Goal: Information Seeking & Learning: Learn about a topic

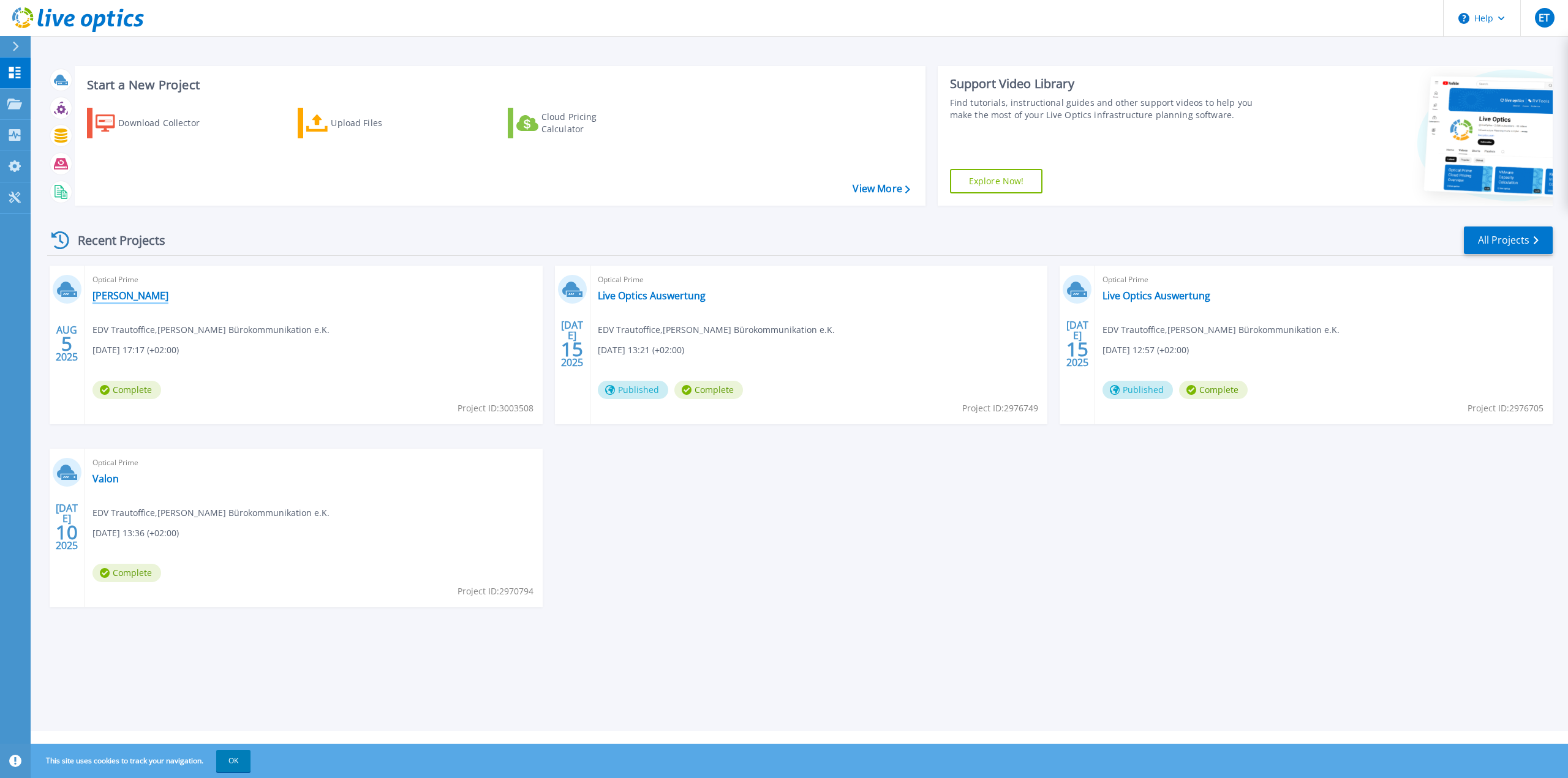
click at [132, 295] on link "[PERSON_NAME]" at bounding box center [130, 295] width 76 height 12
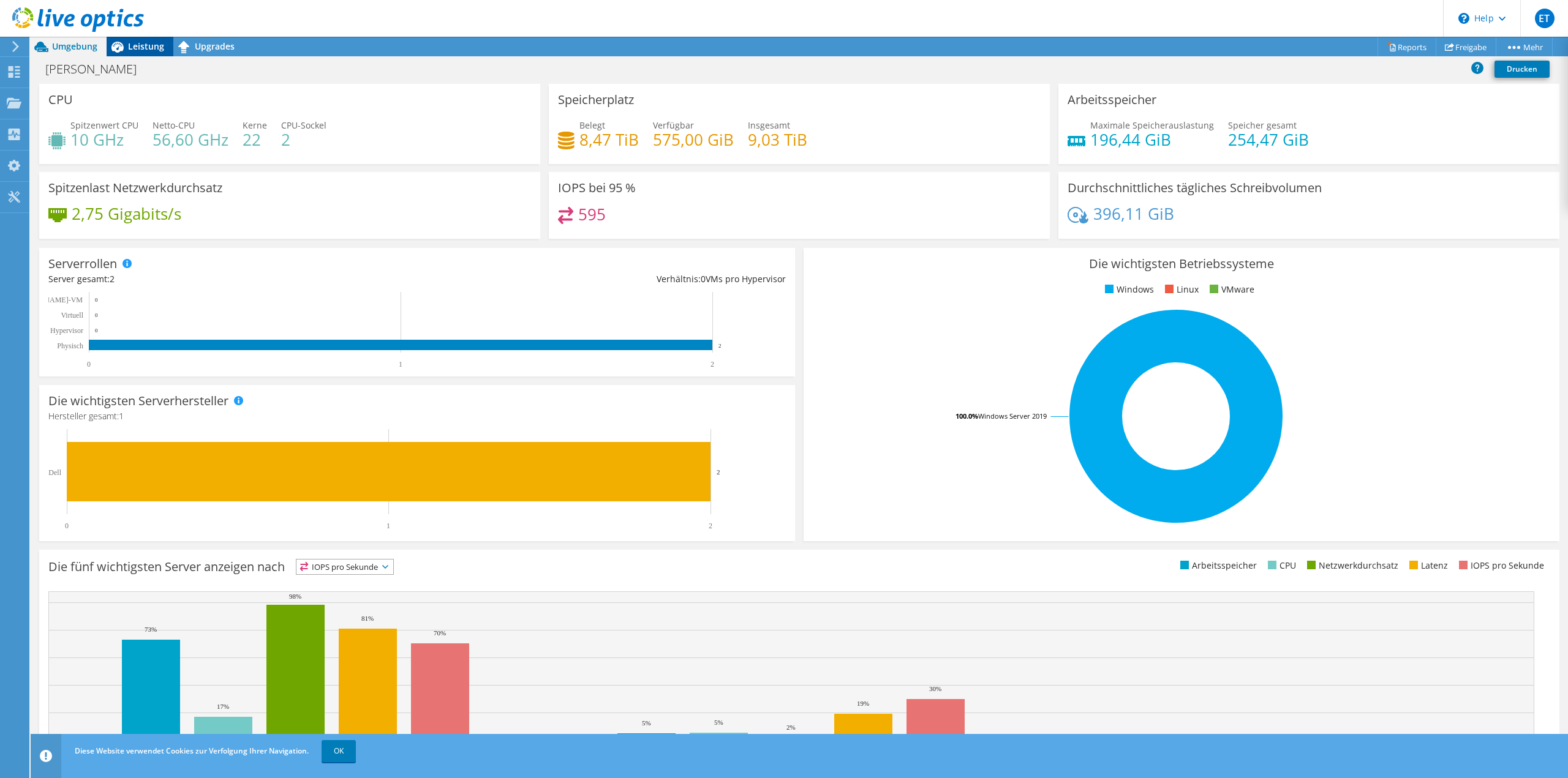
click at [137, 42] on span "Leistung" at bounding box center [146, 46] width 36 height 11
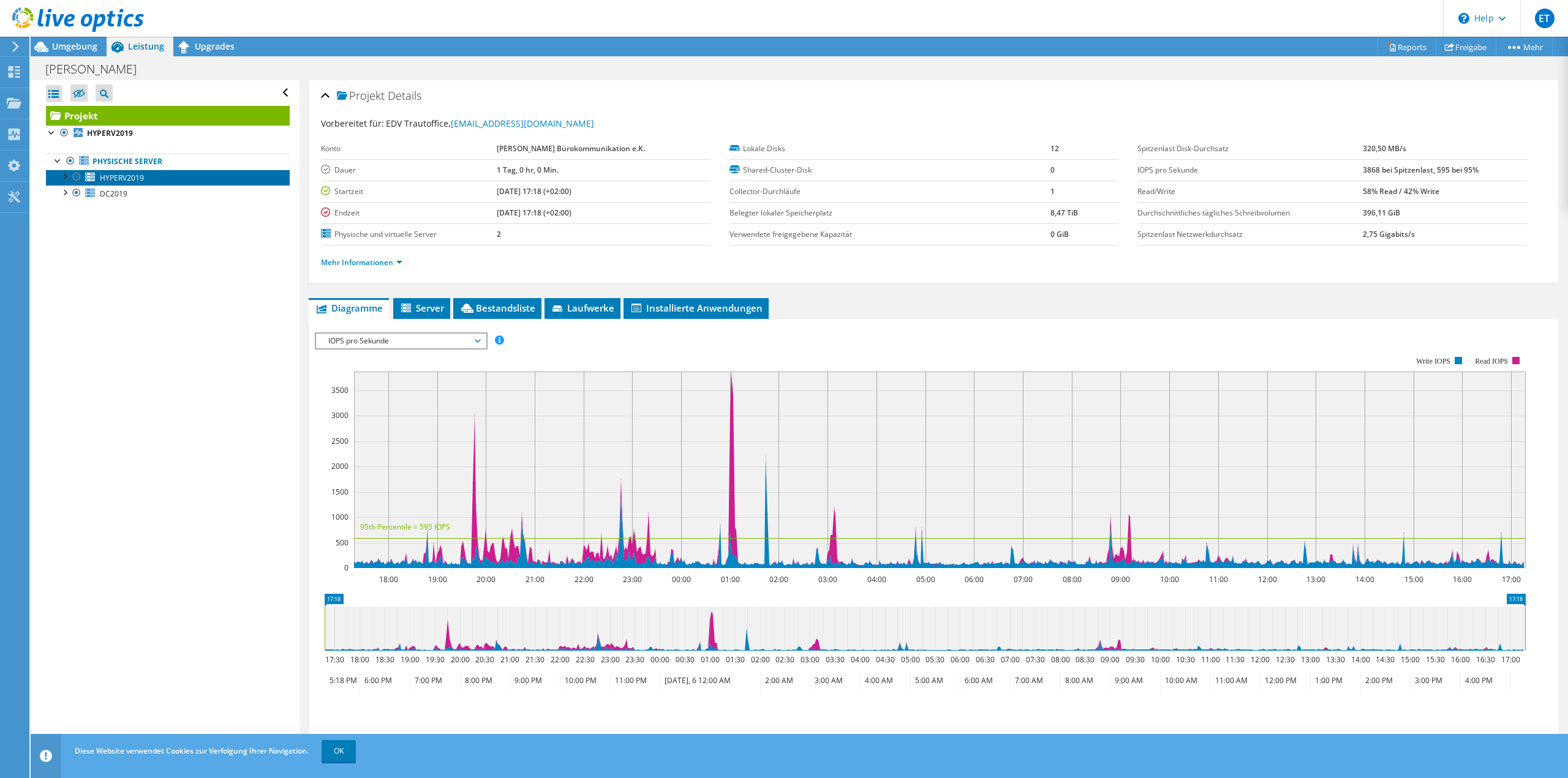
click at [131, 178] on span "HYPERV2019" at bounding box center [122, 178] width 44 height 11
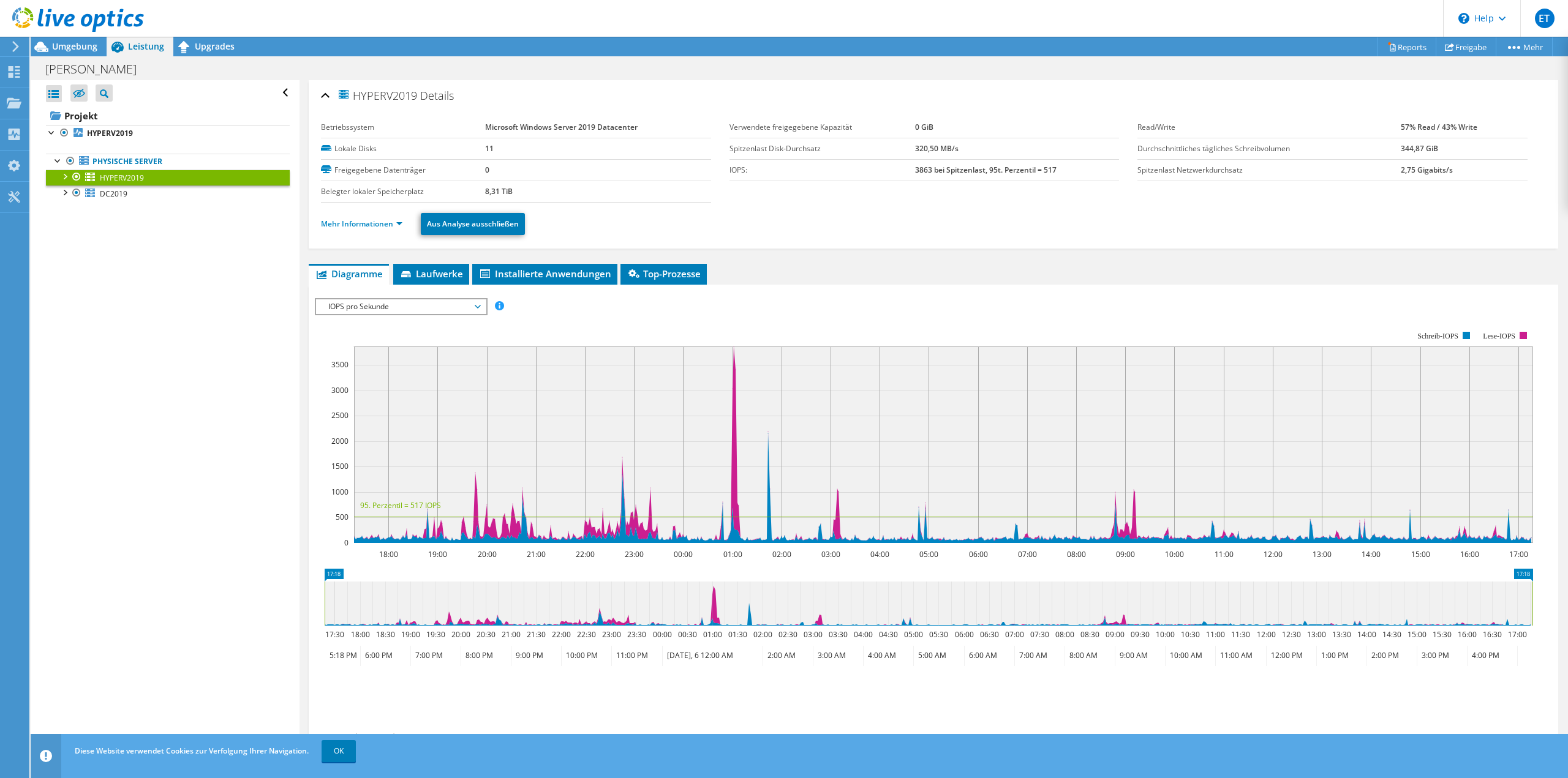
click at [403, 302] on span "IOPS pro Sekunde" at bounding box center [401, 307] width 157 height 15
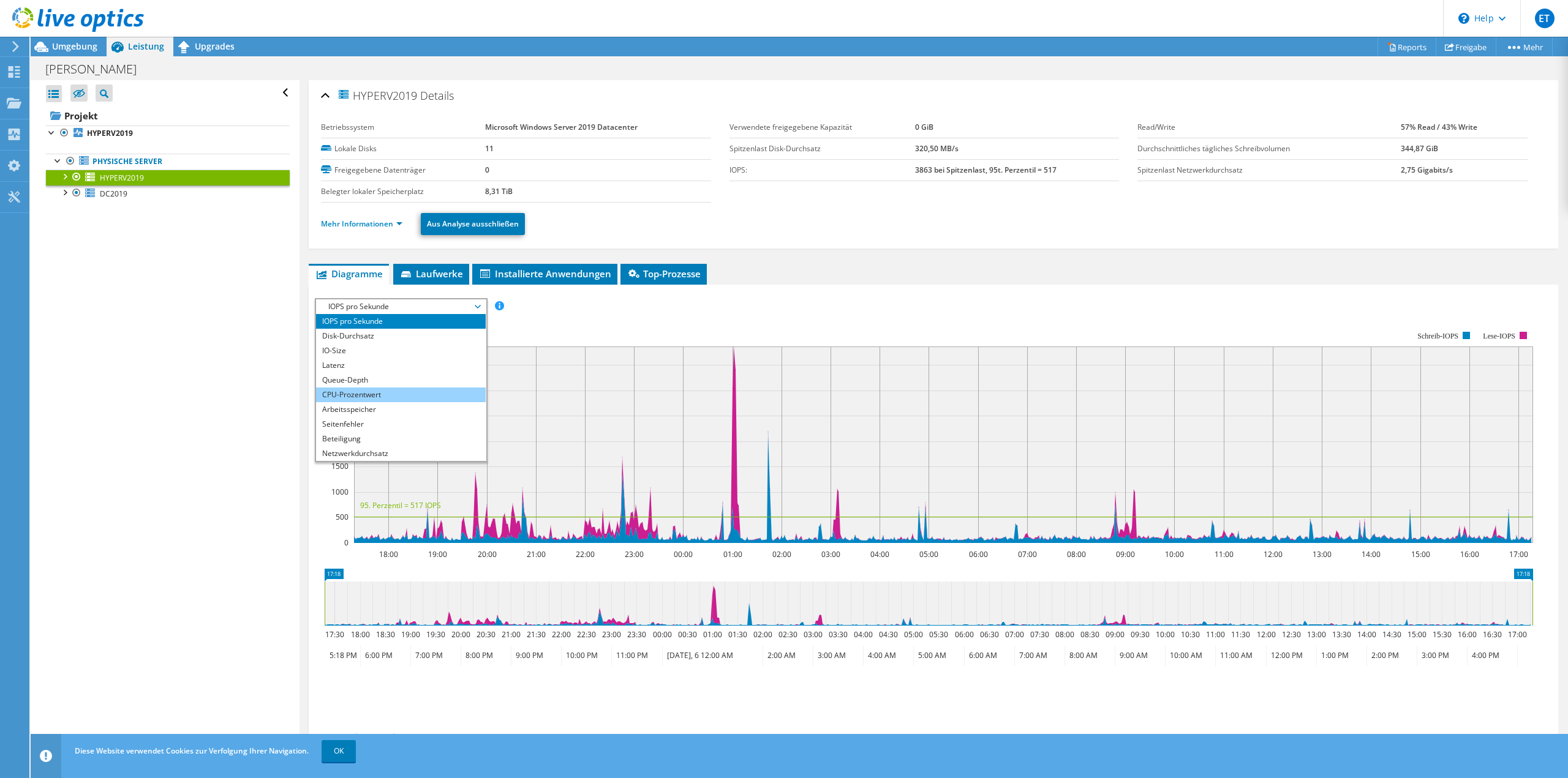
click at [389, 390] on li "CPU-Prozentwert" at bounding box center [401, 395] width 169 height 15
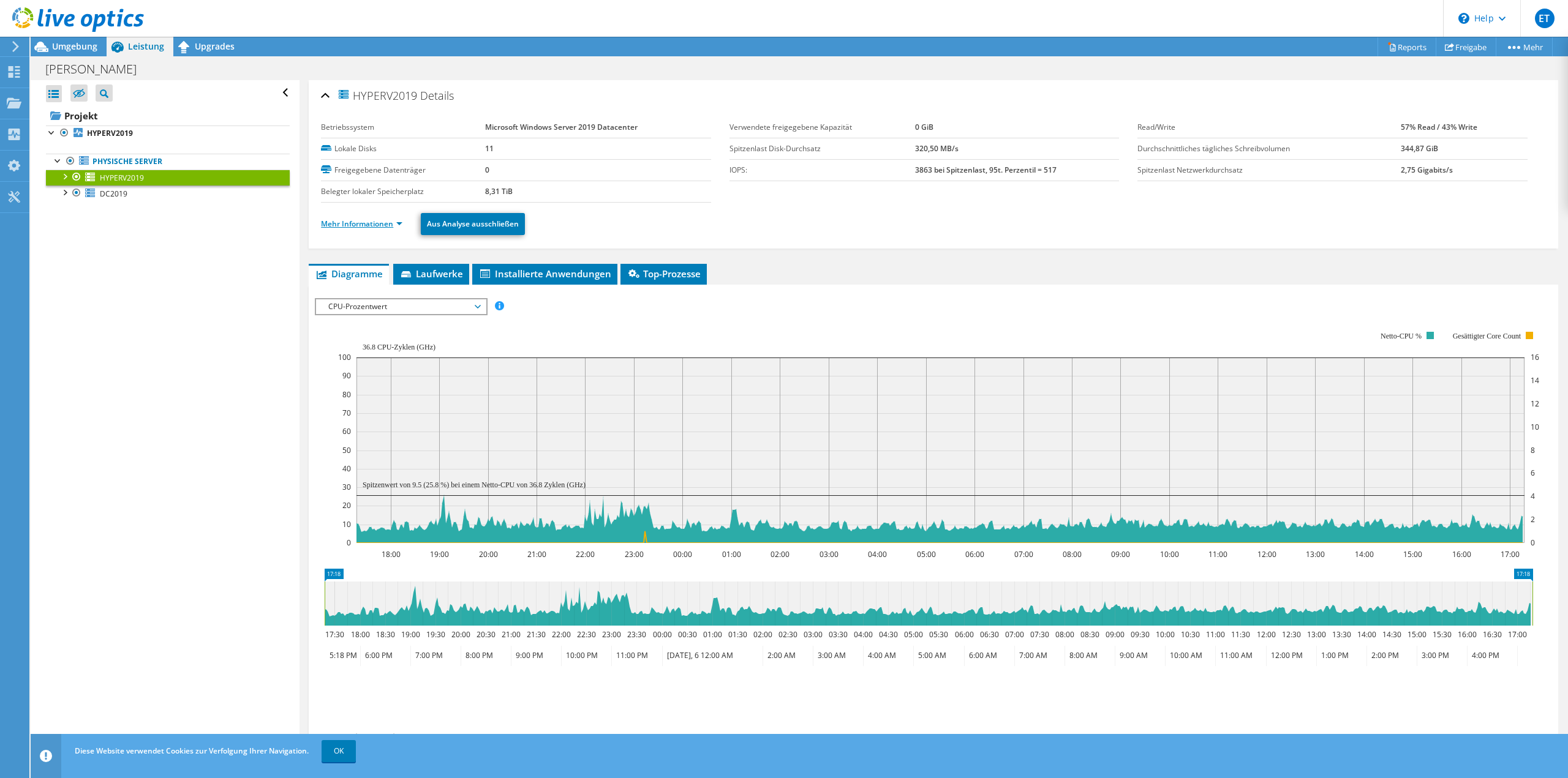
click at [394, 223] on link "Mehr Informationen" at bounding box center [361, 223] width 82 height 11
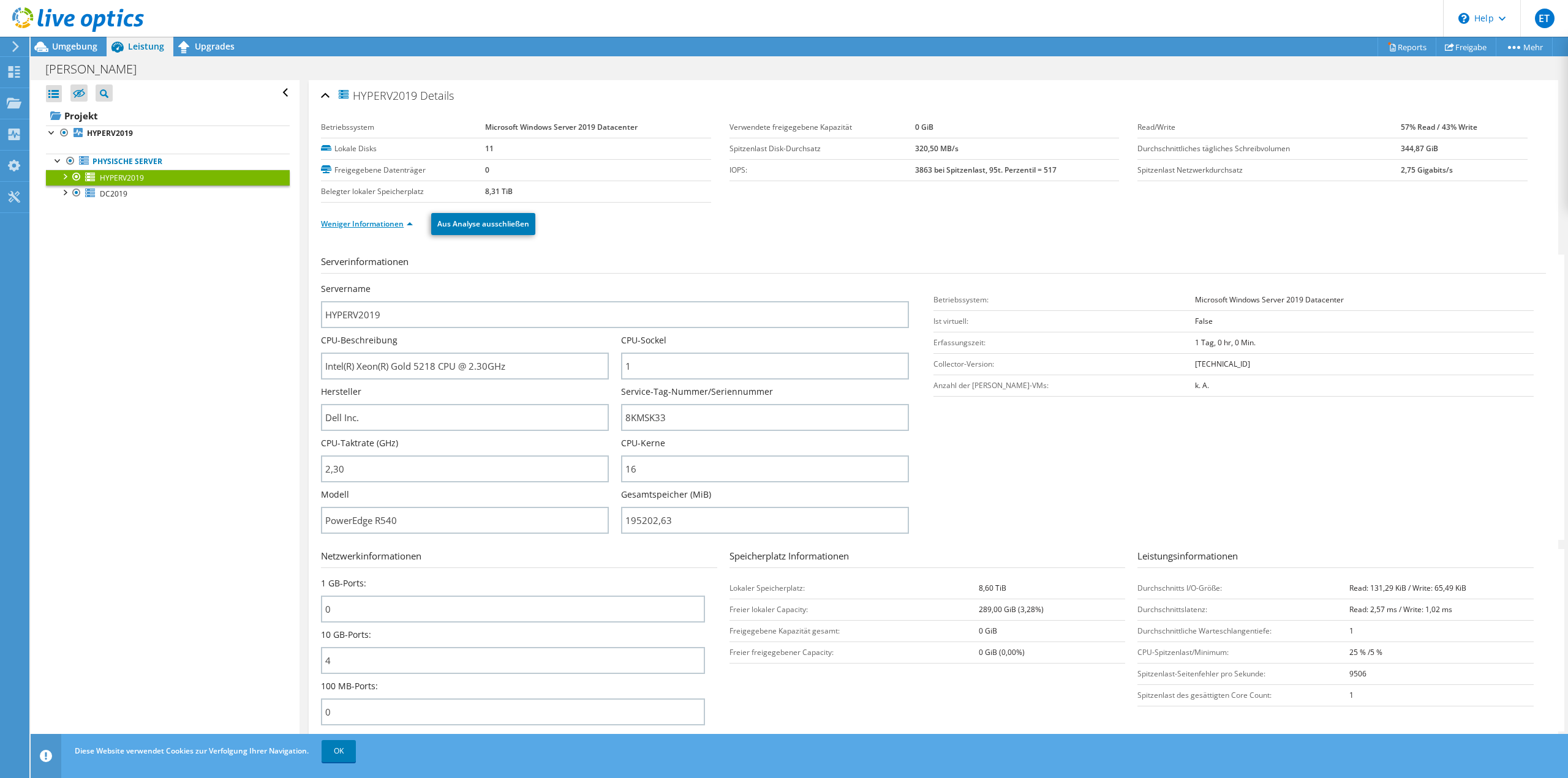
click at [394, 223] on link "Weniger Informationen" at bounding box center [366, 223] width 92 height 11
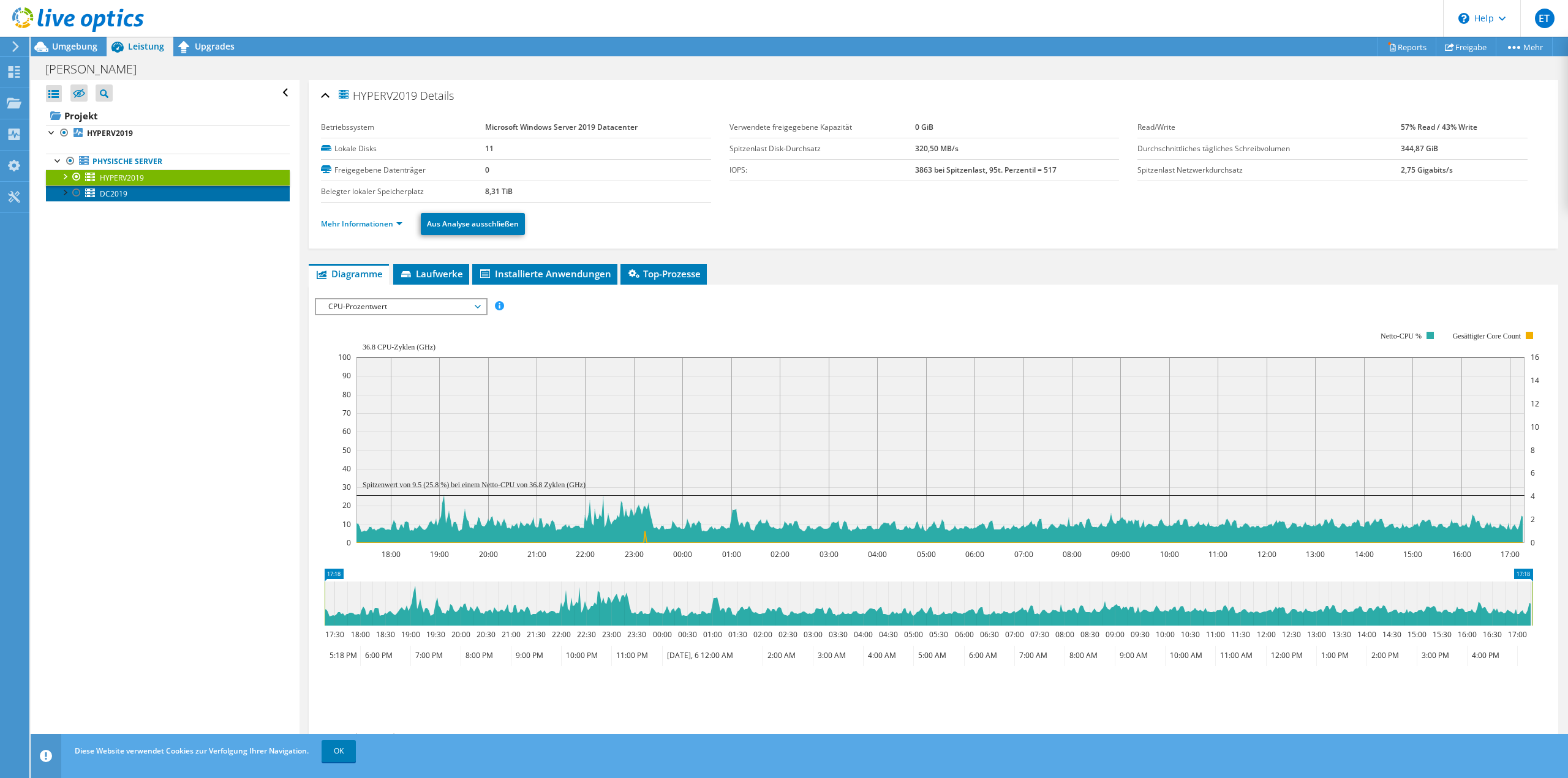
click at [117, 193] on span "DC2019" at bounding box center [113, 193] width 28 height 11
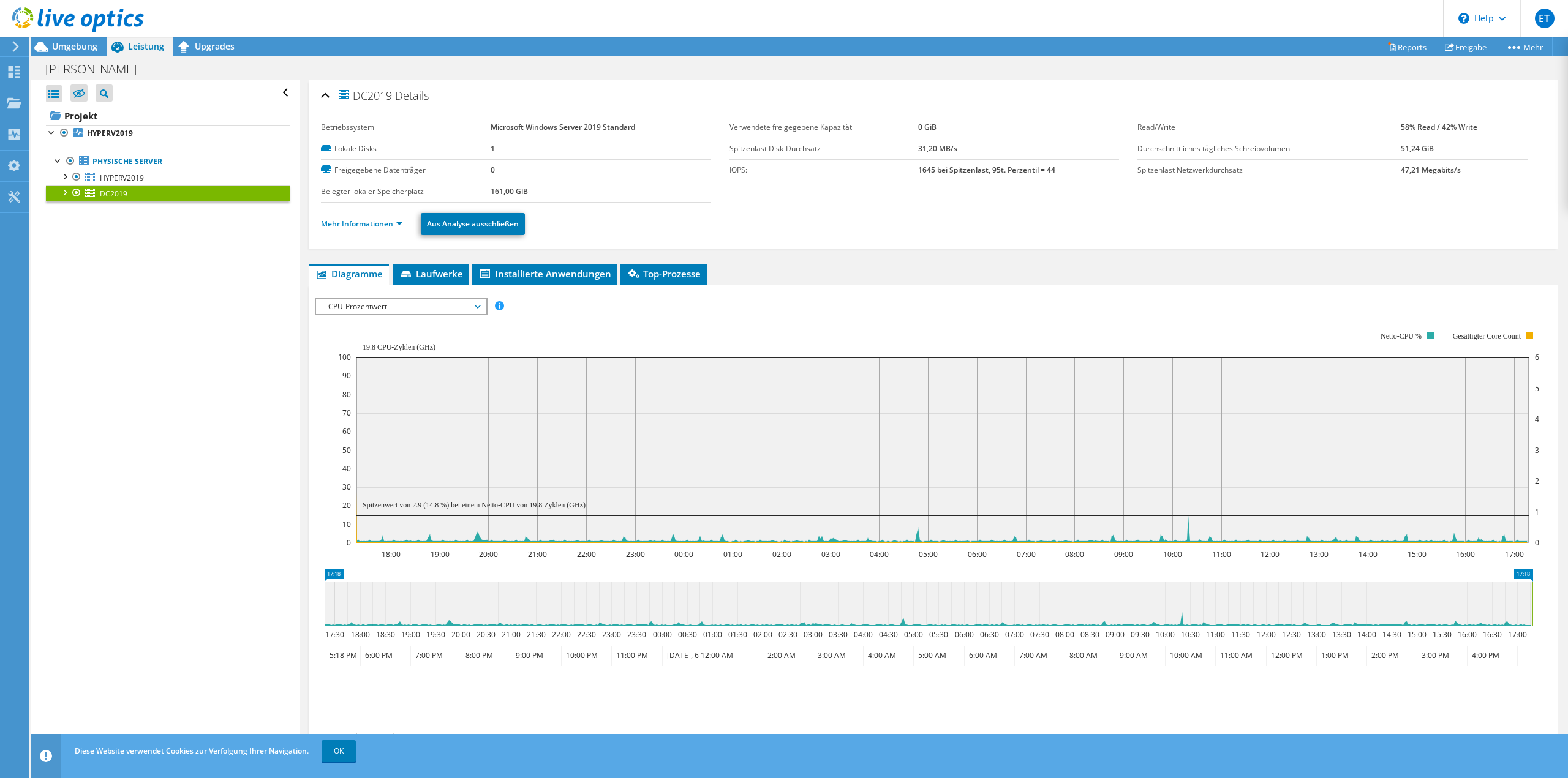
click at [74, 194] on div at bounding box center [76, 193] width 12 height 15
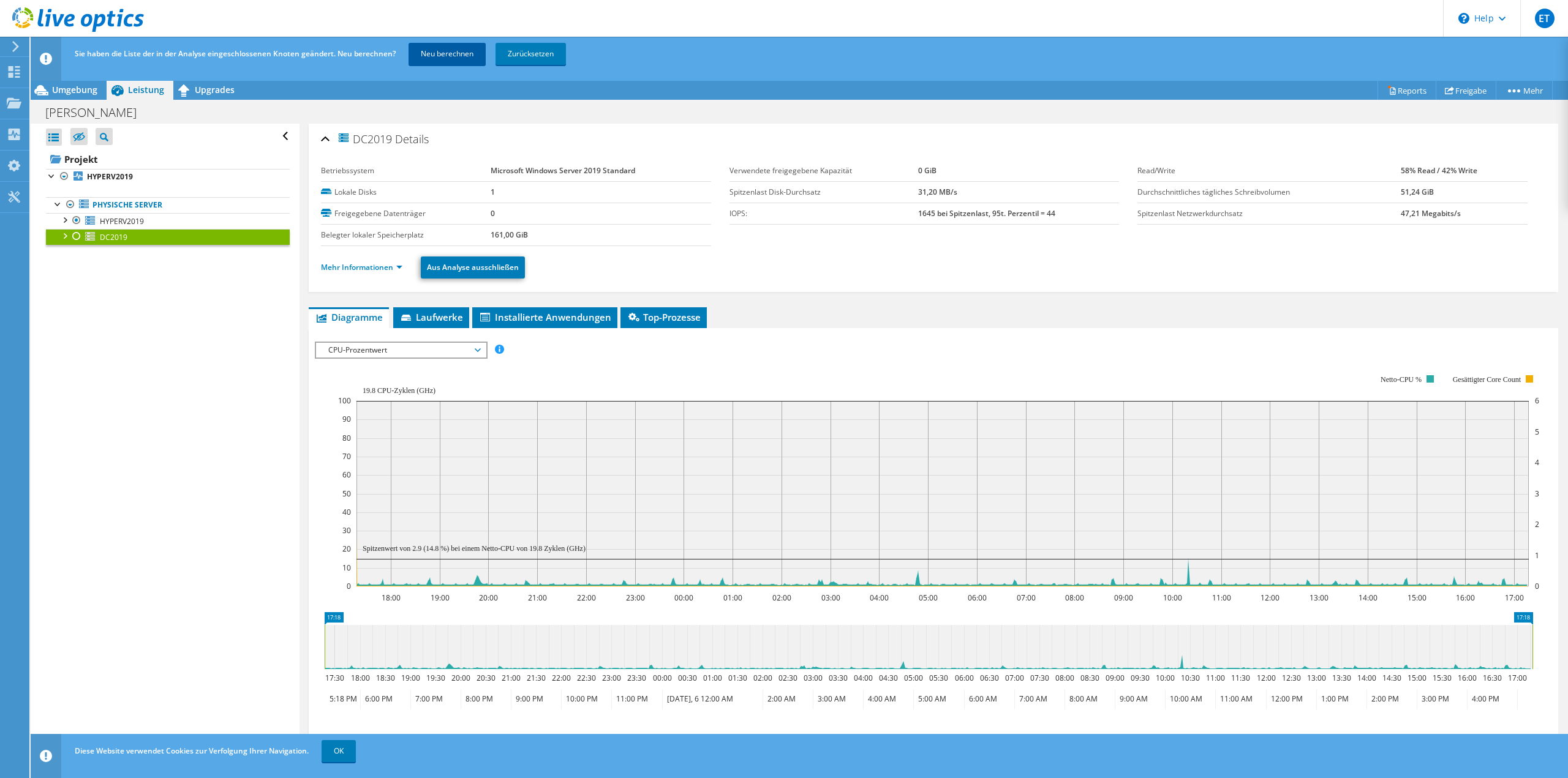
click at [437, 57] on link "Neu berechnen" at bounding box center [447, 53] width 77 height 22
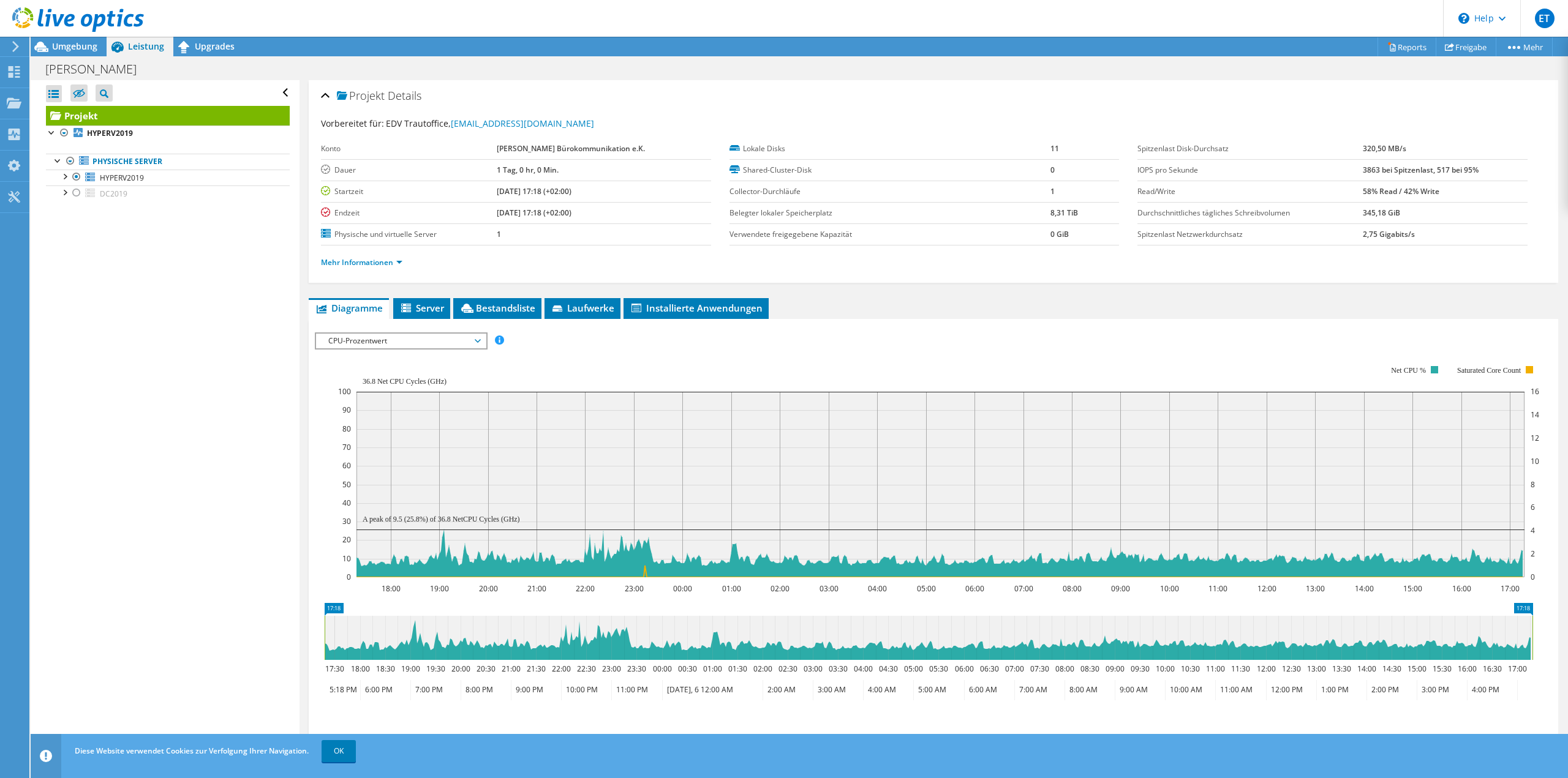
click at [465, 341] on span "CPU-Prozentwert" at bounding box center [401, 341] width 157 height 15
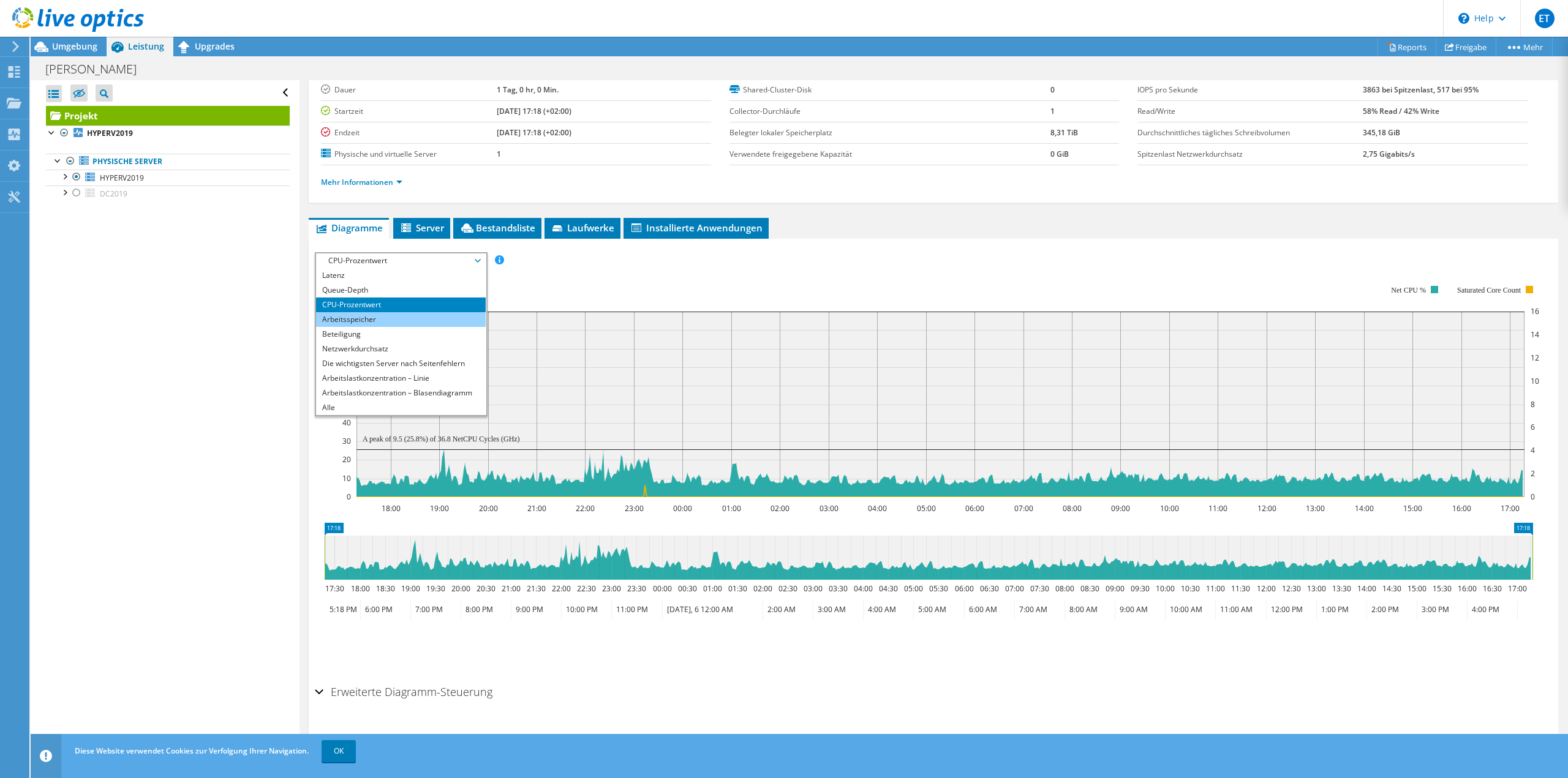
scroll to position [90, 0]
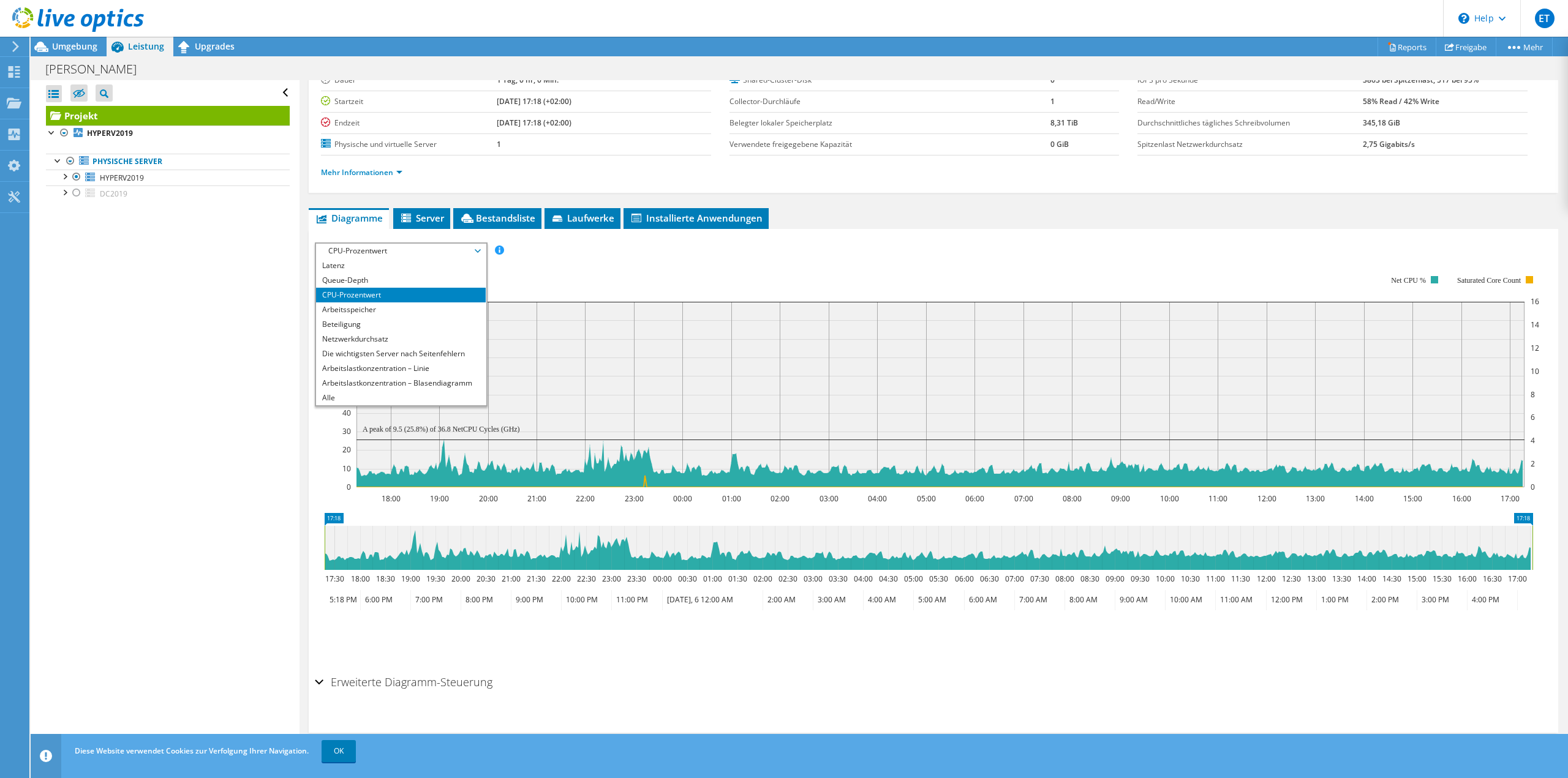
click at [579, 270] on rect at bounding box center [938, 381] width 1201 height 245
click at [65, 176] on div at bounding box center [64, 175] width 12 height 12
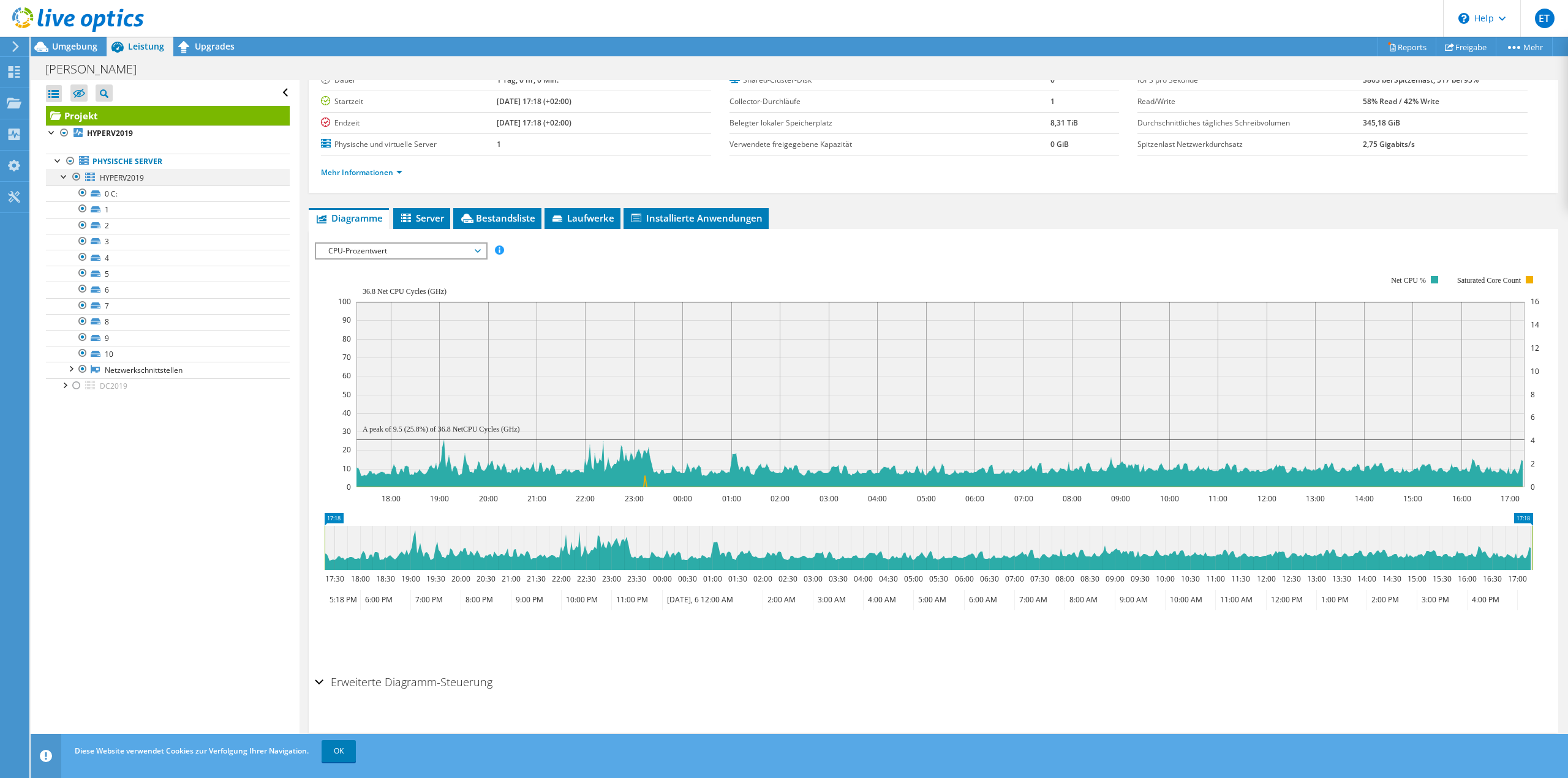
click at [65, 176] on div at bounding box center [64, 175] width 12 height 12
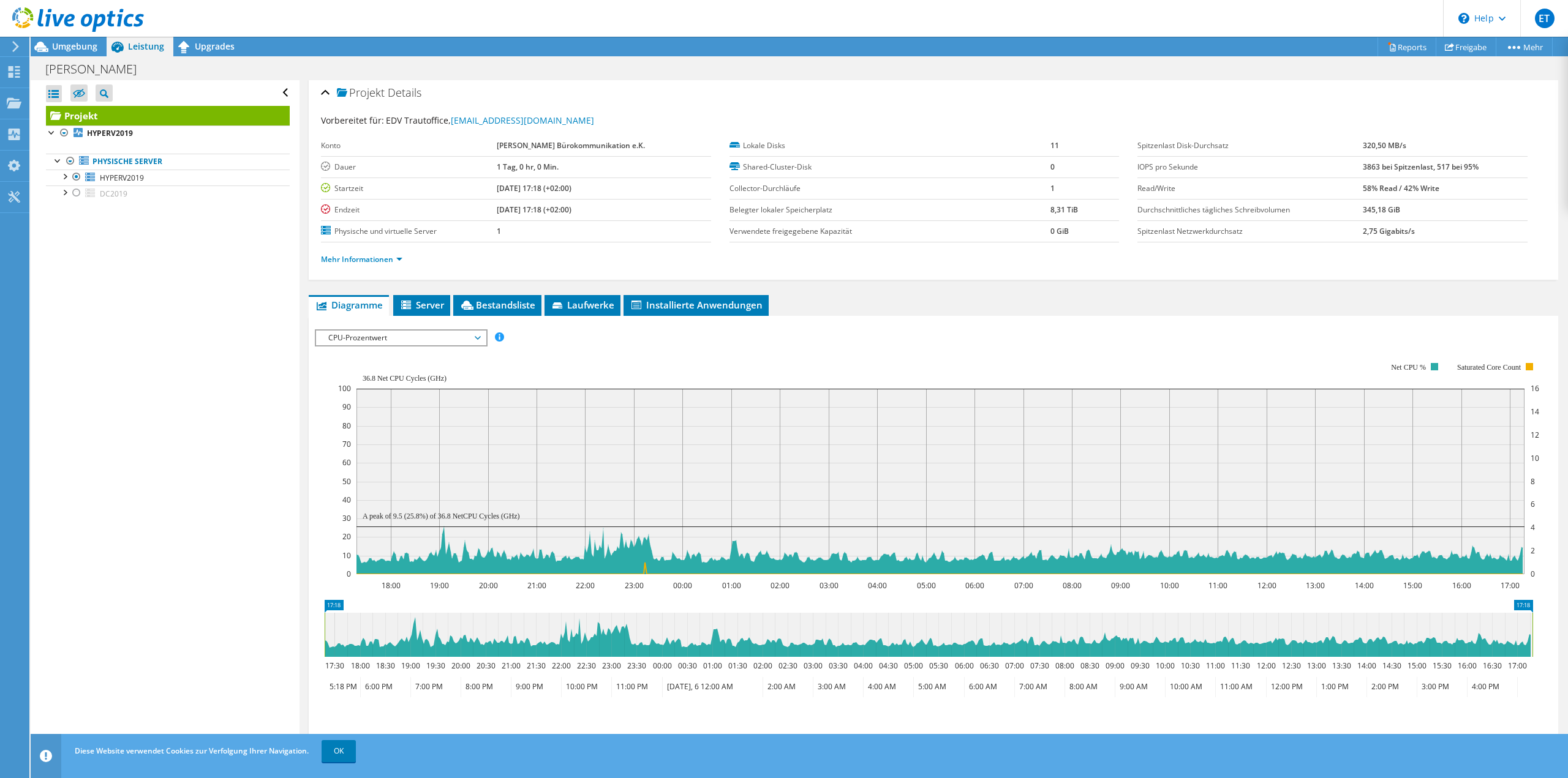
scroll to position [0, 0]
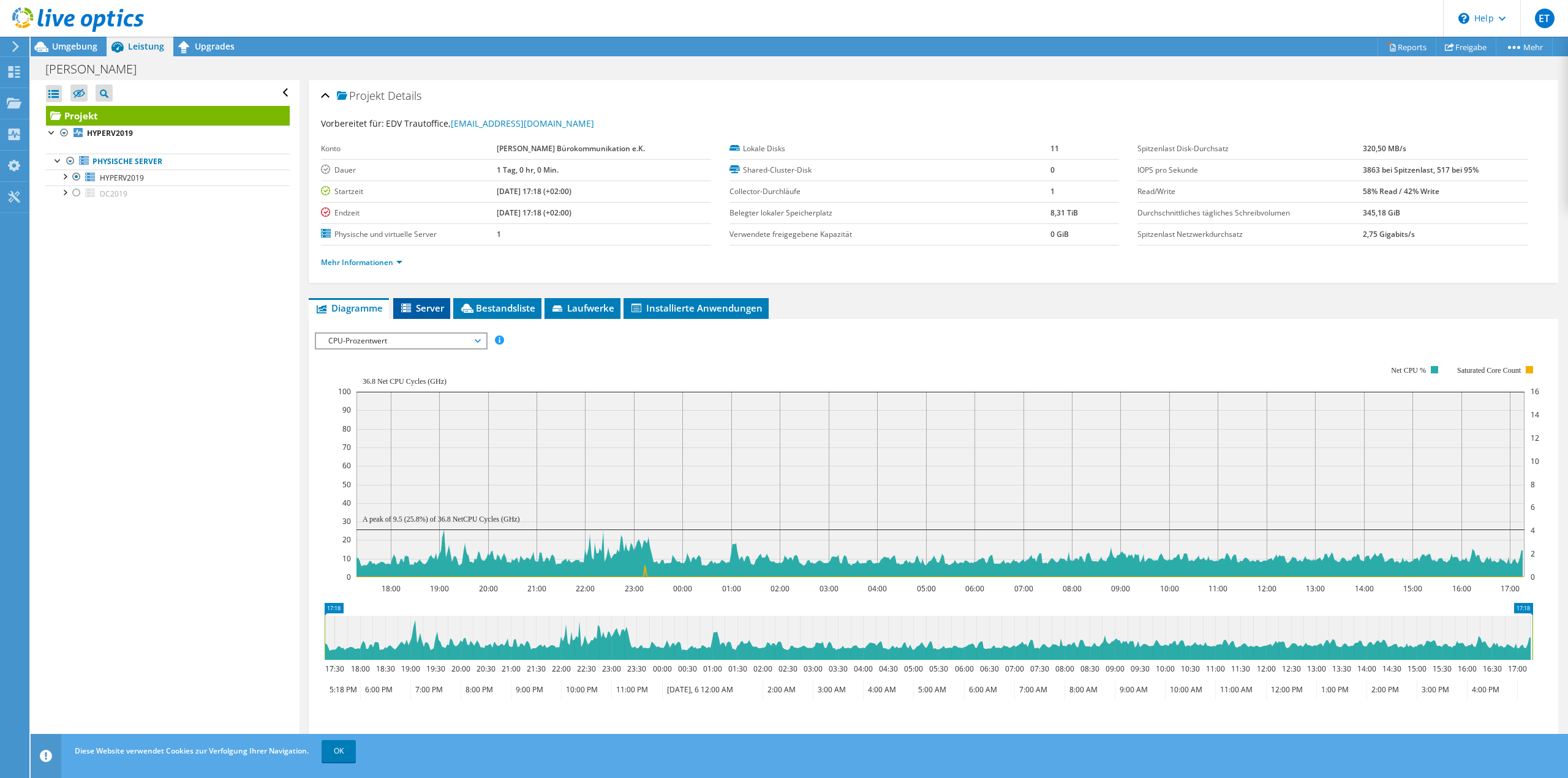
click at [415, 309] on span "Server" at bounding box center [421, 307] width 45 height 12
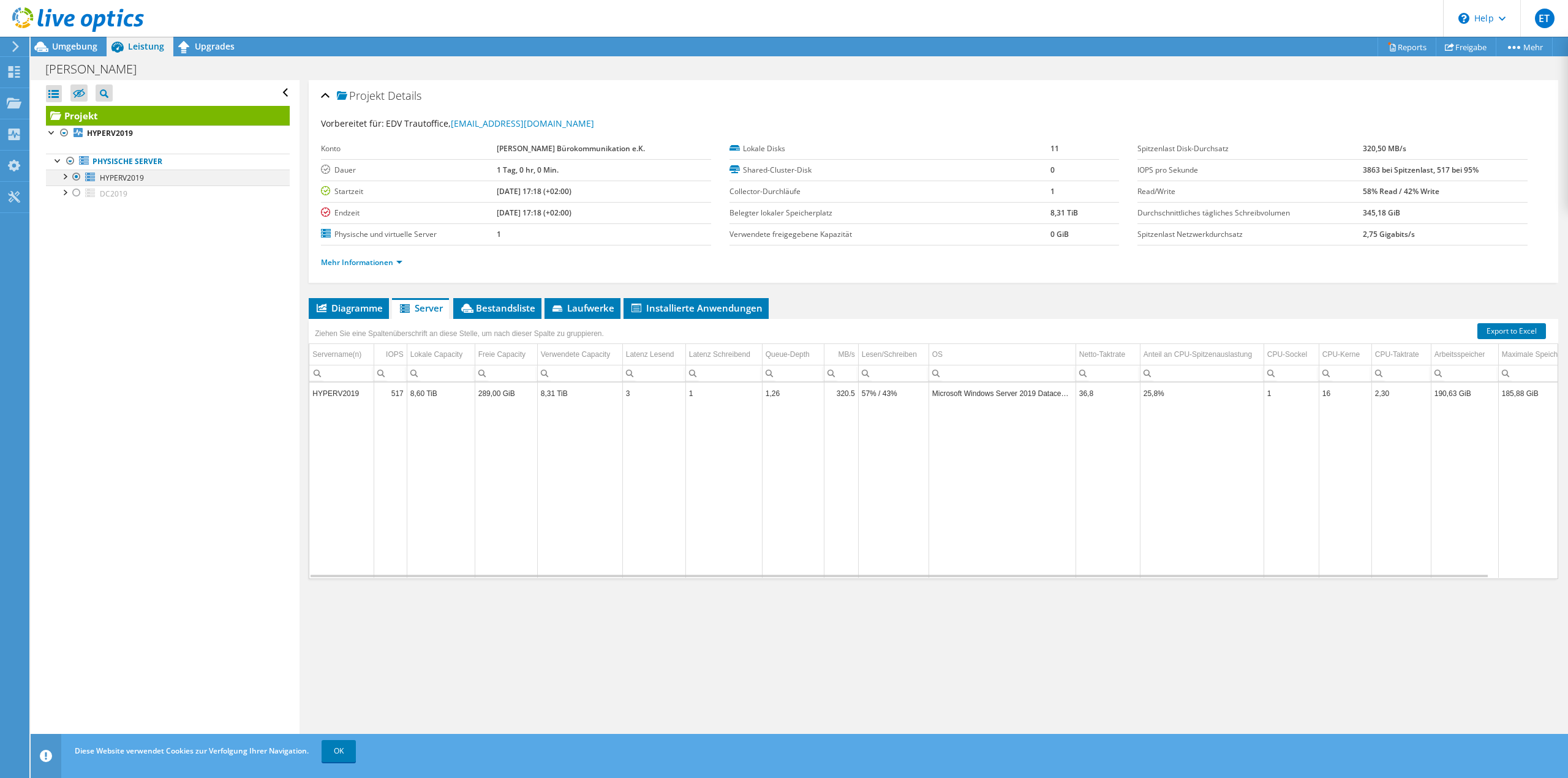
click at [63, 176] on div at bounding box center [64, 175] width 12 height 12
click at [578, 437] on td "Data grid" at bounding box center [580, 491] width 85 height 174
click at [85, 50] on span "Umgebung" at bounding box center [75, 46] width 46 height 11
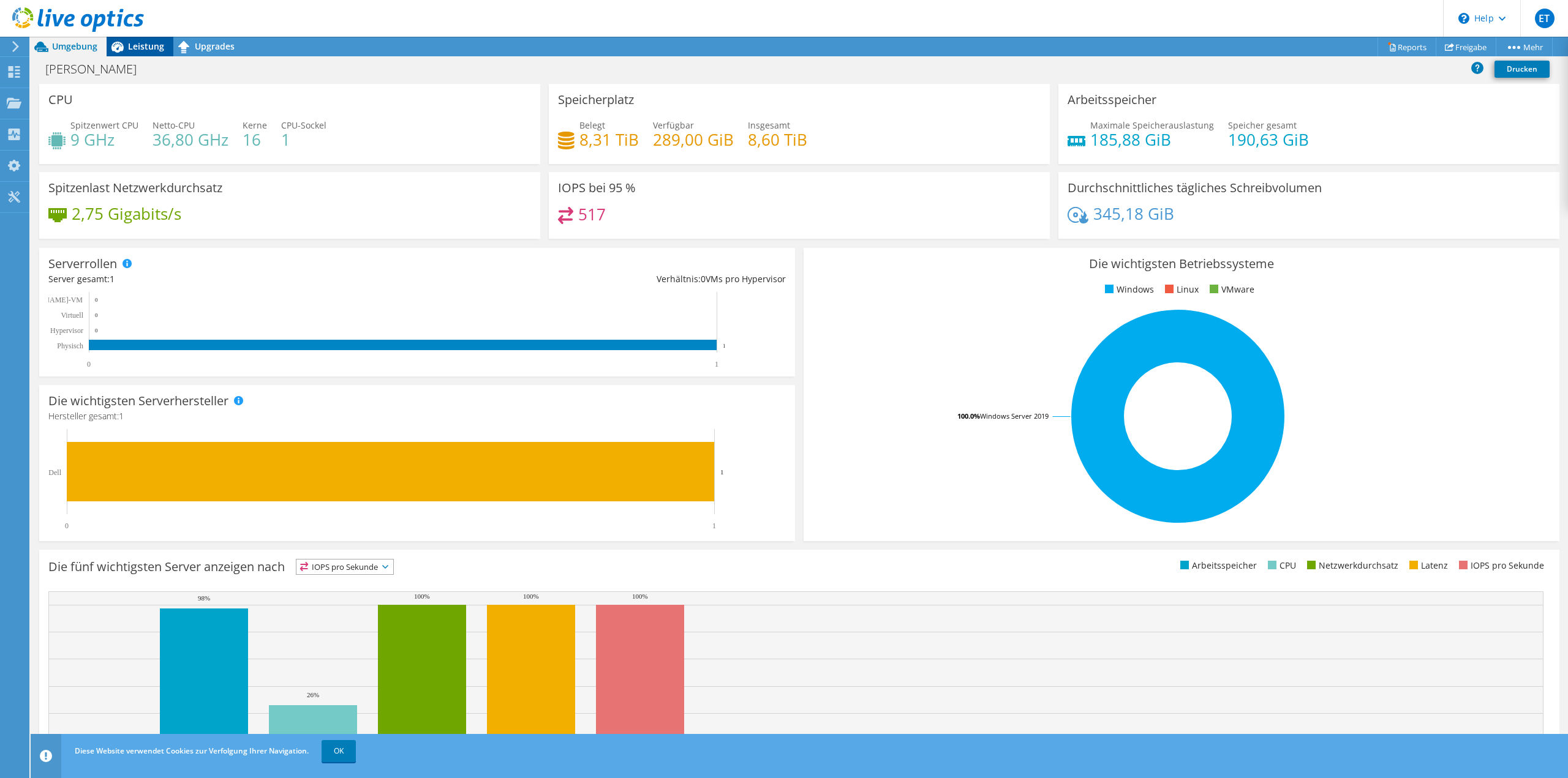
click at [125, 50] on icon at bounding box center [117, 47] width 21 height 21
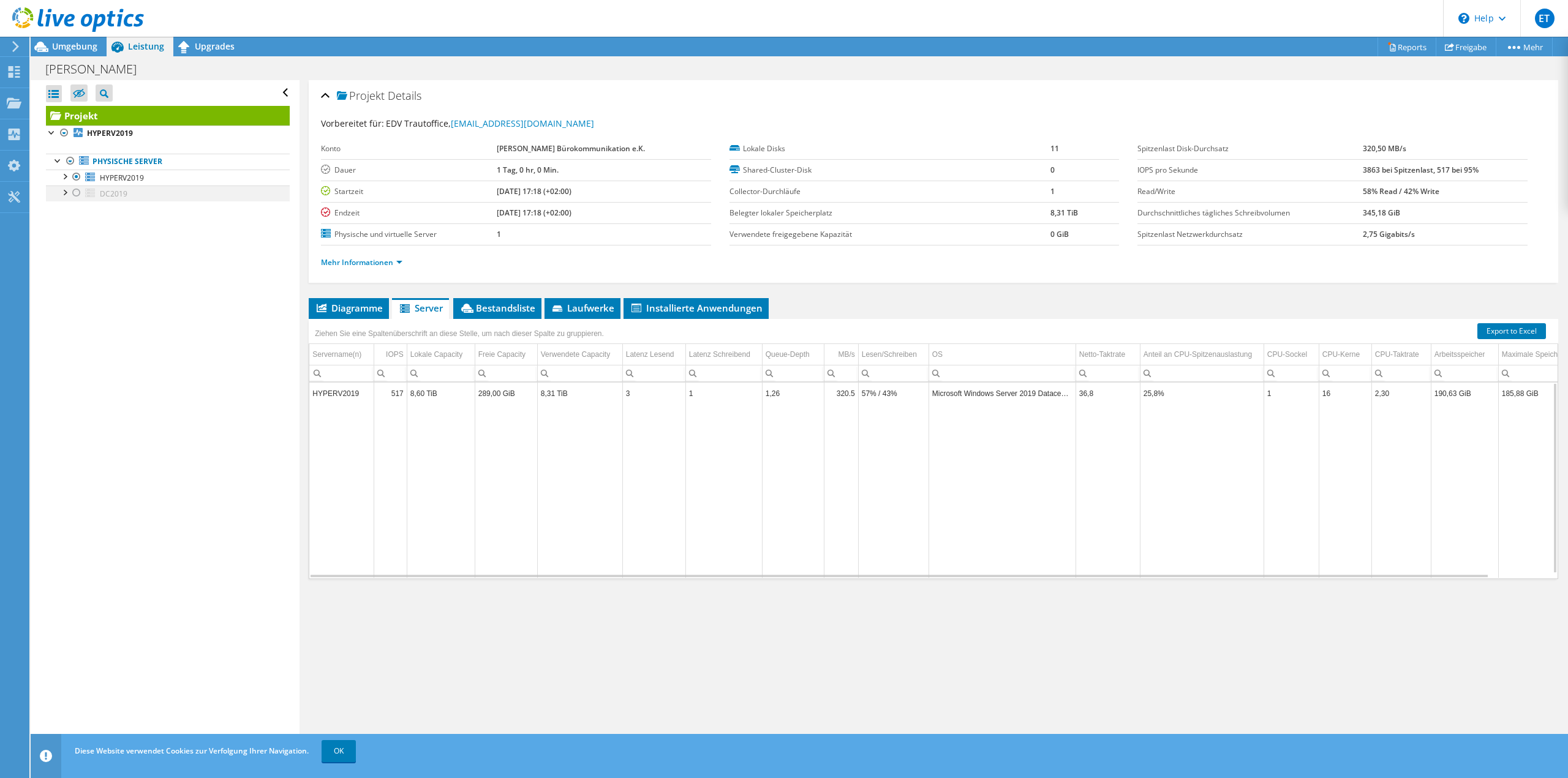
click at [63, 194] on div at bounding box center [64, 191] width 12 height 12
click at [62, 194] on div at bounding box center [64, 191] width 12 height 12
click at [68, 48] on span "Umgebung" at bounding box center [75, 46] width 46 height 11
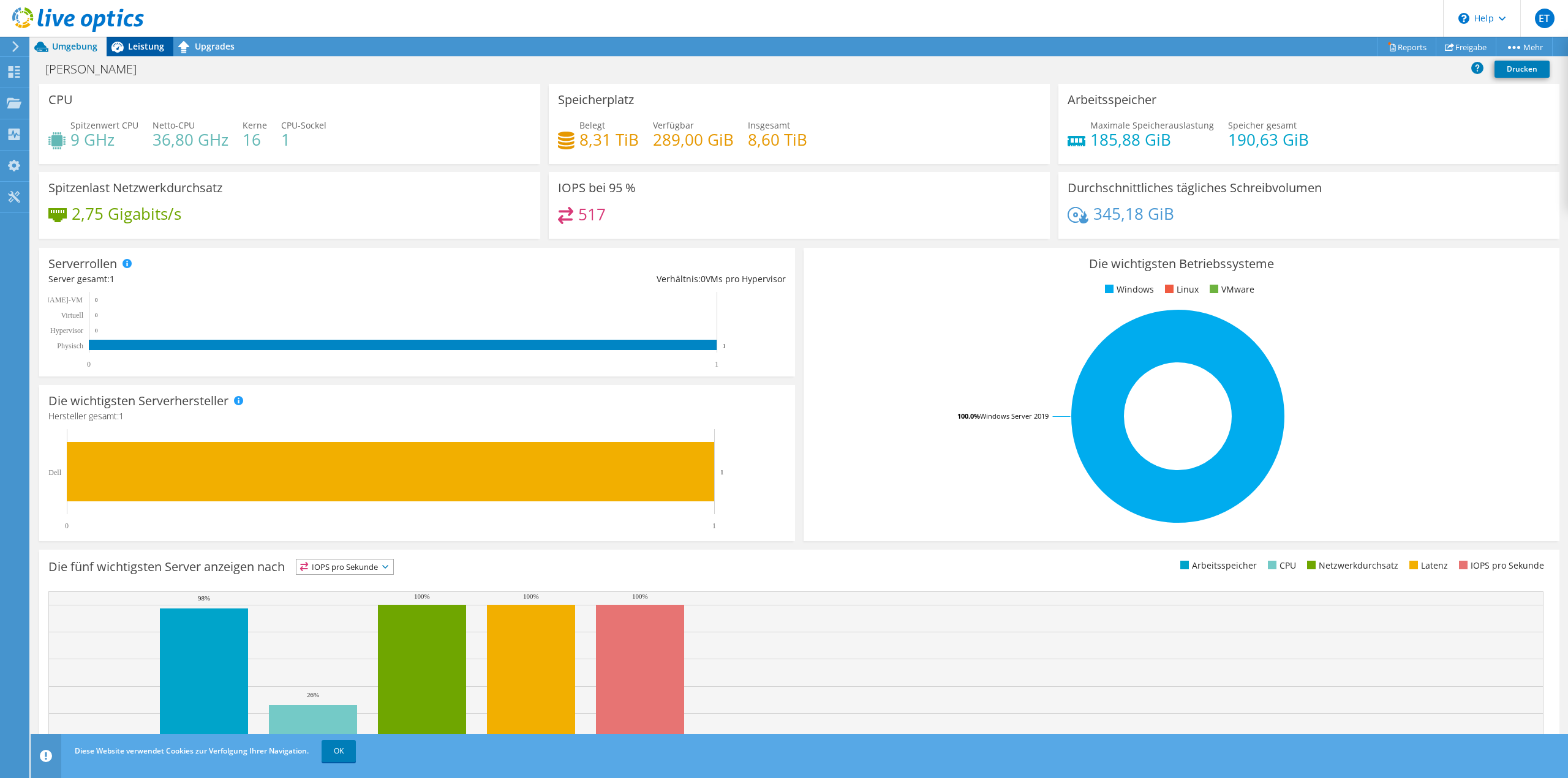
click at [132, 45] on span "Leistung" at bounding box center [146, 46] width 36 height 11
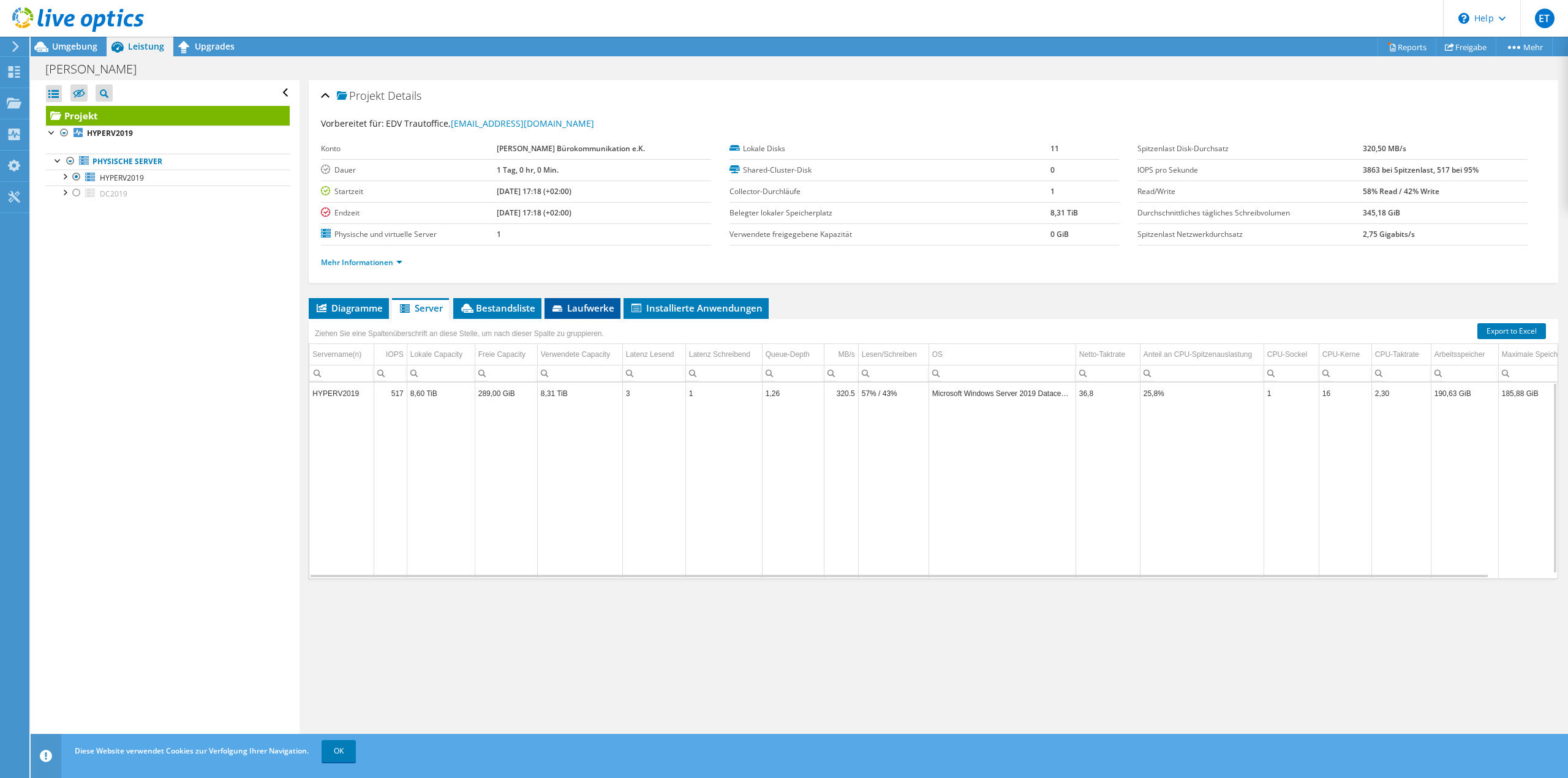
click at [590, 304] on span "Laufwerke" at bounding box center [583, 307] width 64 height 12
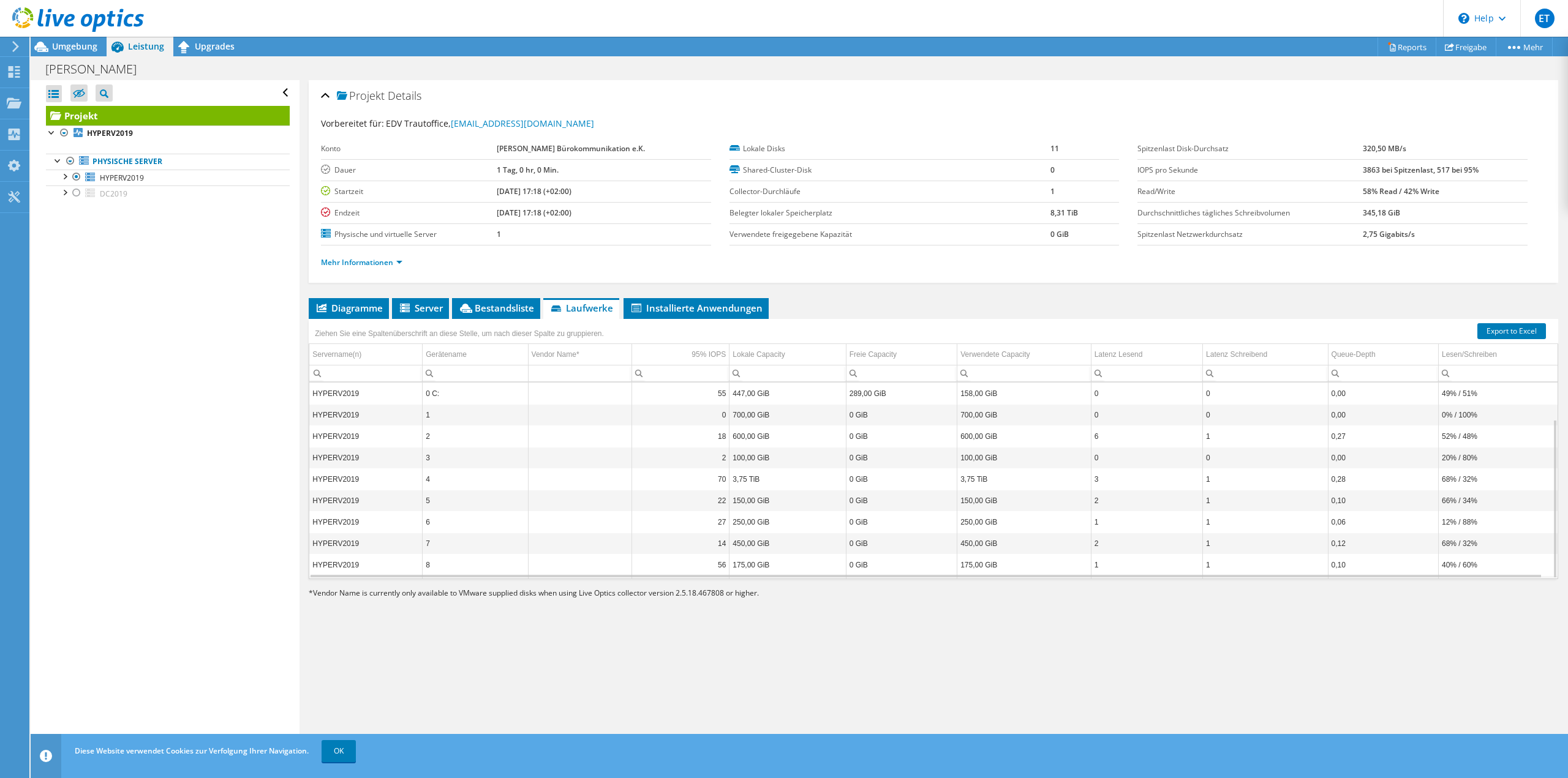
scroll to position [46, 0]
click at [679, 308] on span "Installierte Anwendungen" at bounding box center [696, 307] width 133 height 12
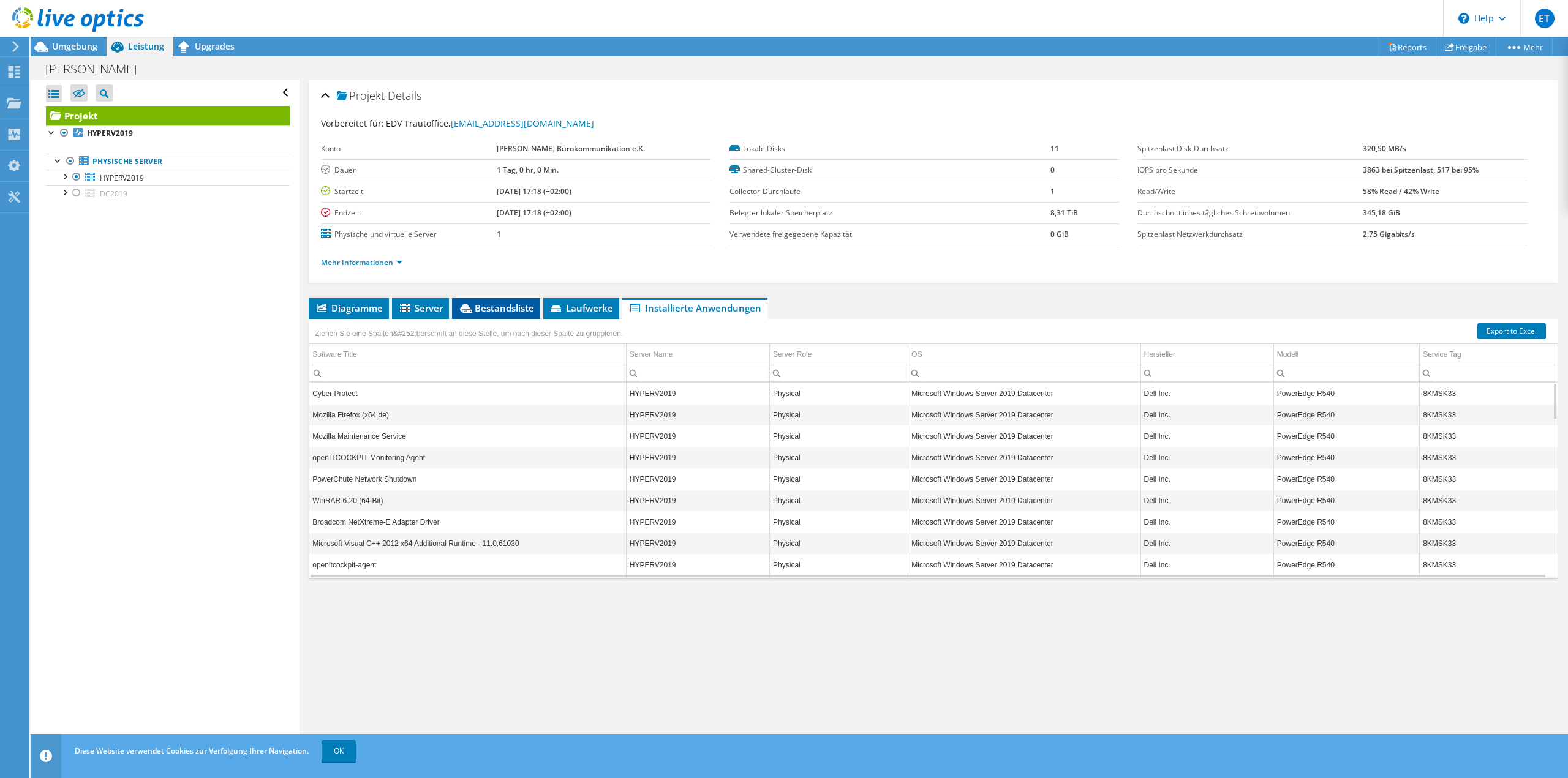
click at [503, 310] on span "Bestandsliste" at bounding box center [496, 307] width 76 height 12
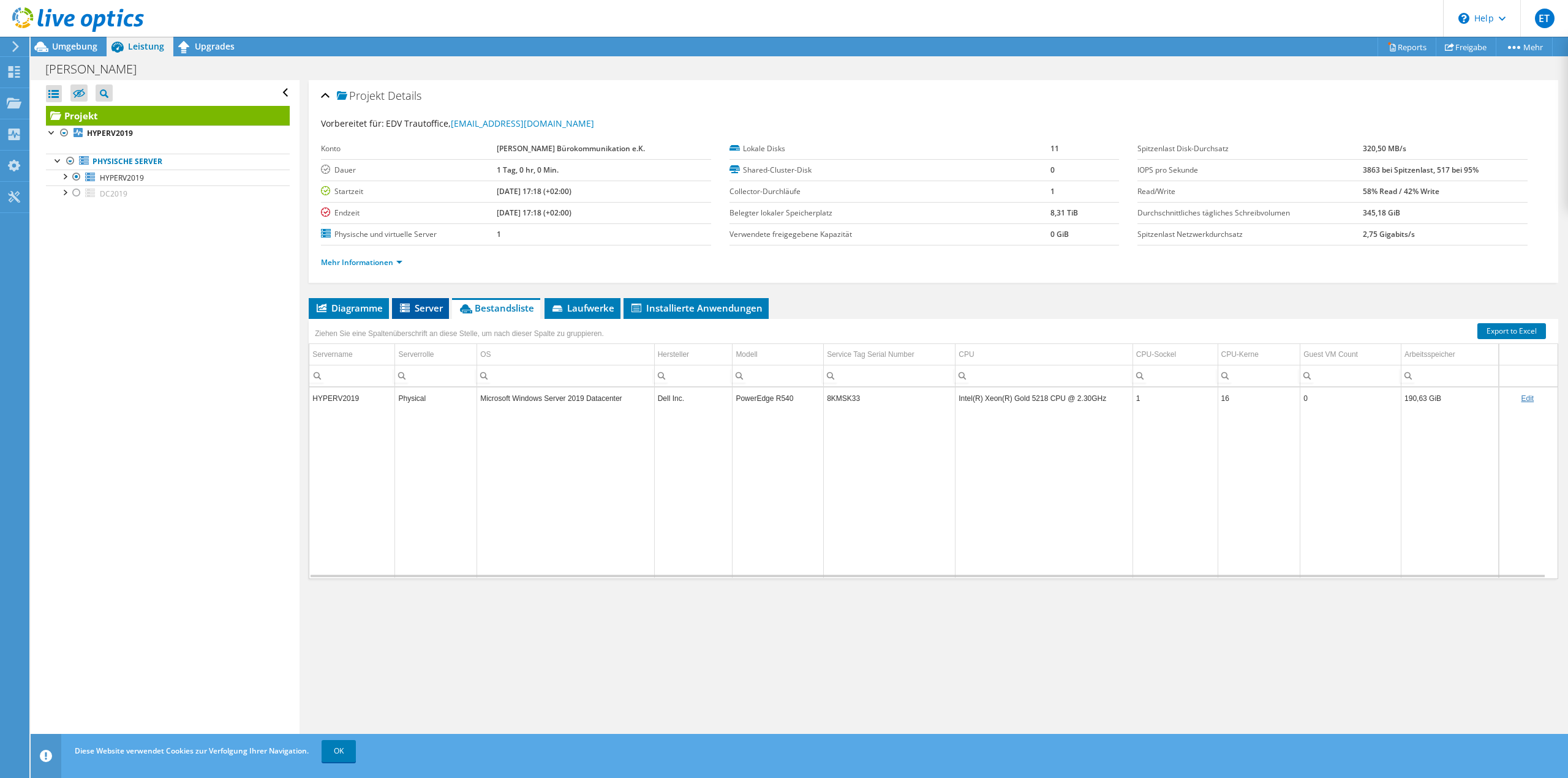
click at [420, 310] on span "Server" at bounding box center [420, 307] width 45 height 12
click at [59, 42] on span "Umgebung" at bounding box center [75, 46] width 46 height 11
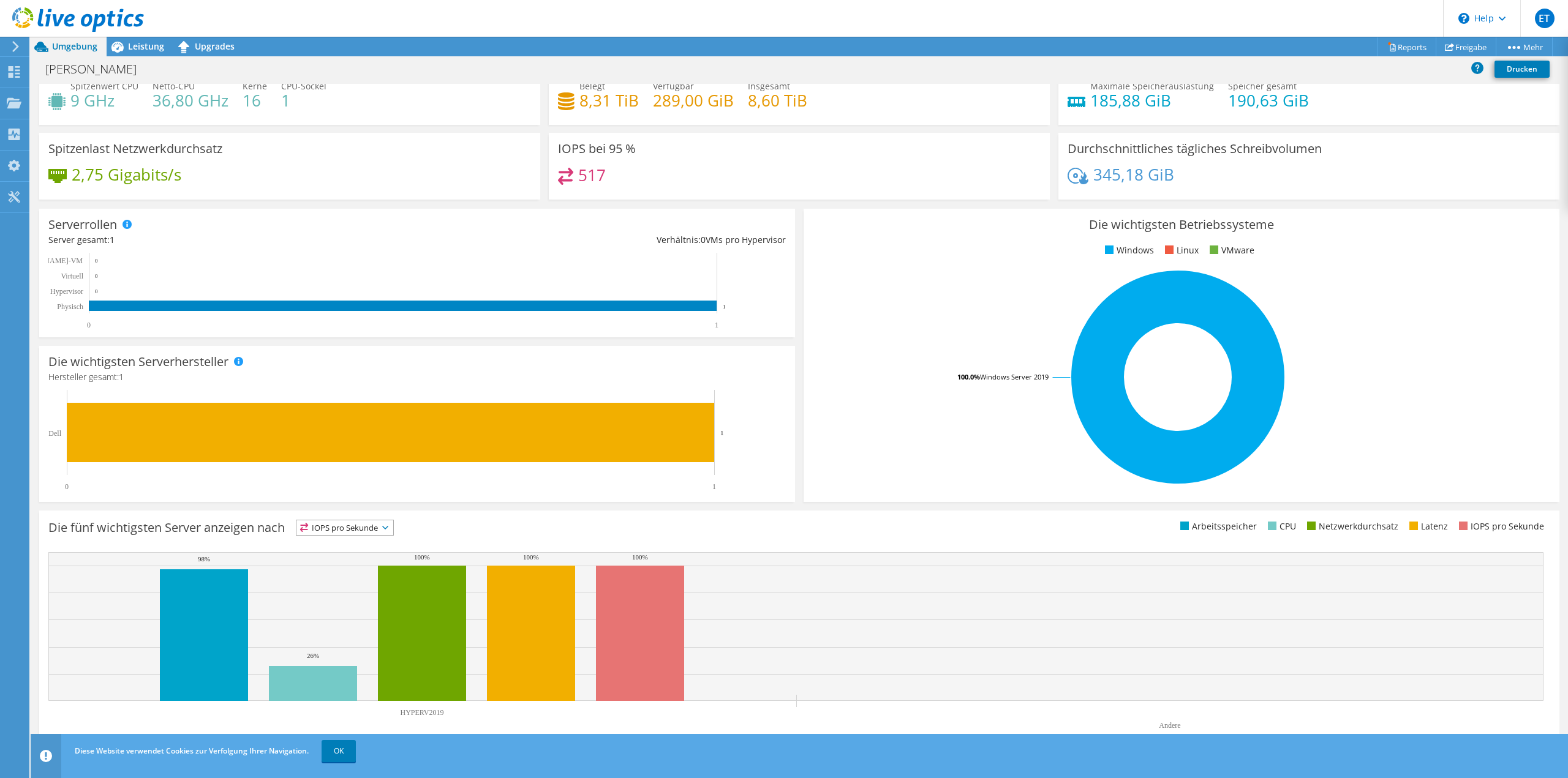
scroll to position [0, 0]
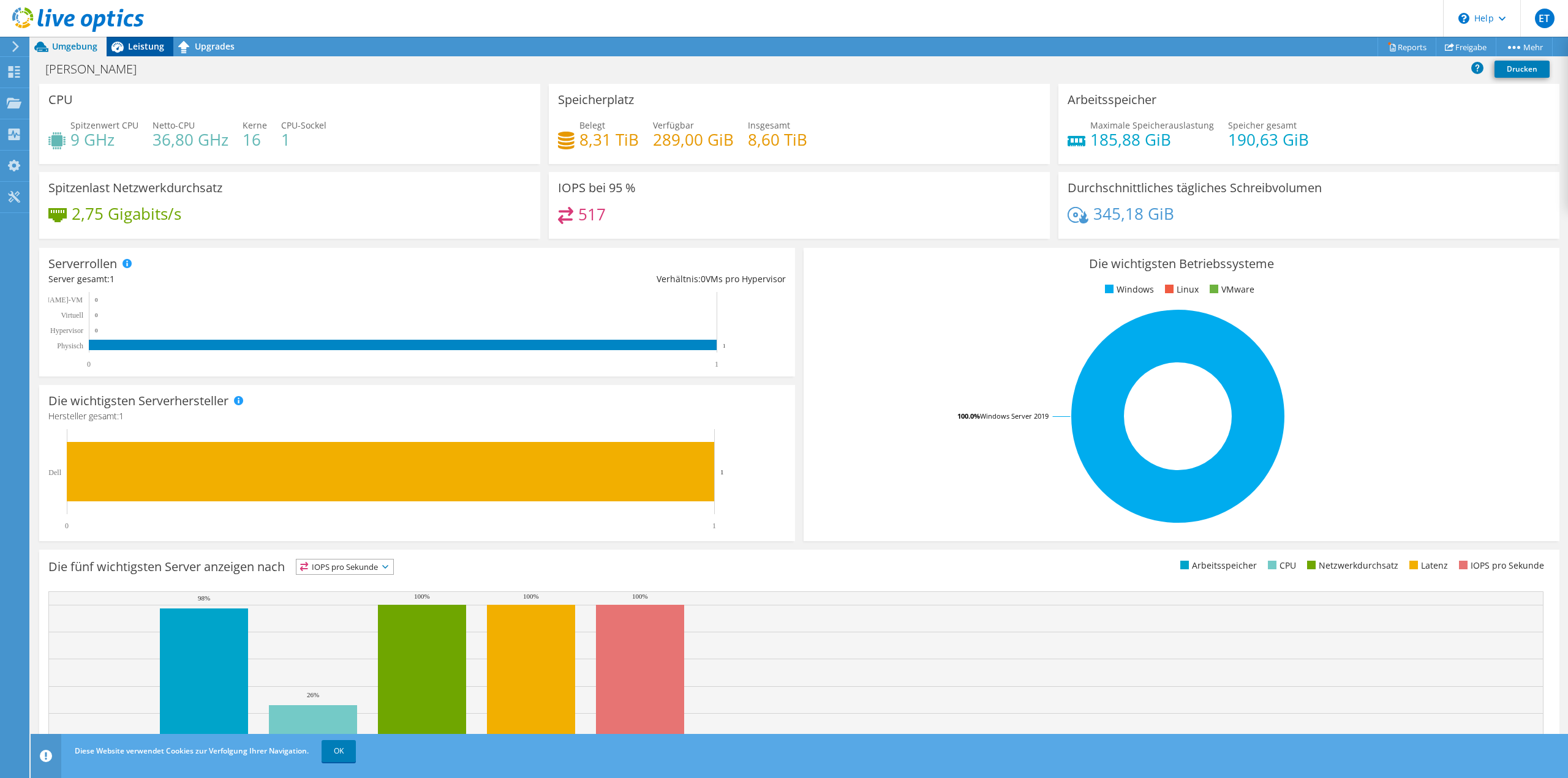
click at [145, 47] on span "Leistung" at bounding box center [146, 46] width 36 height 11
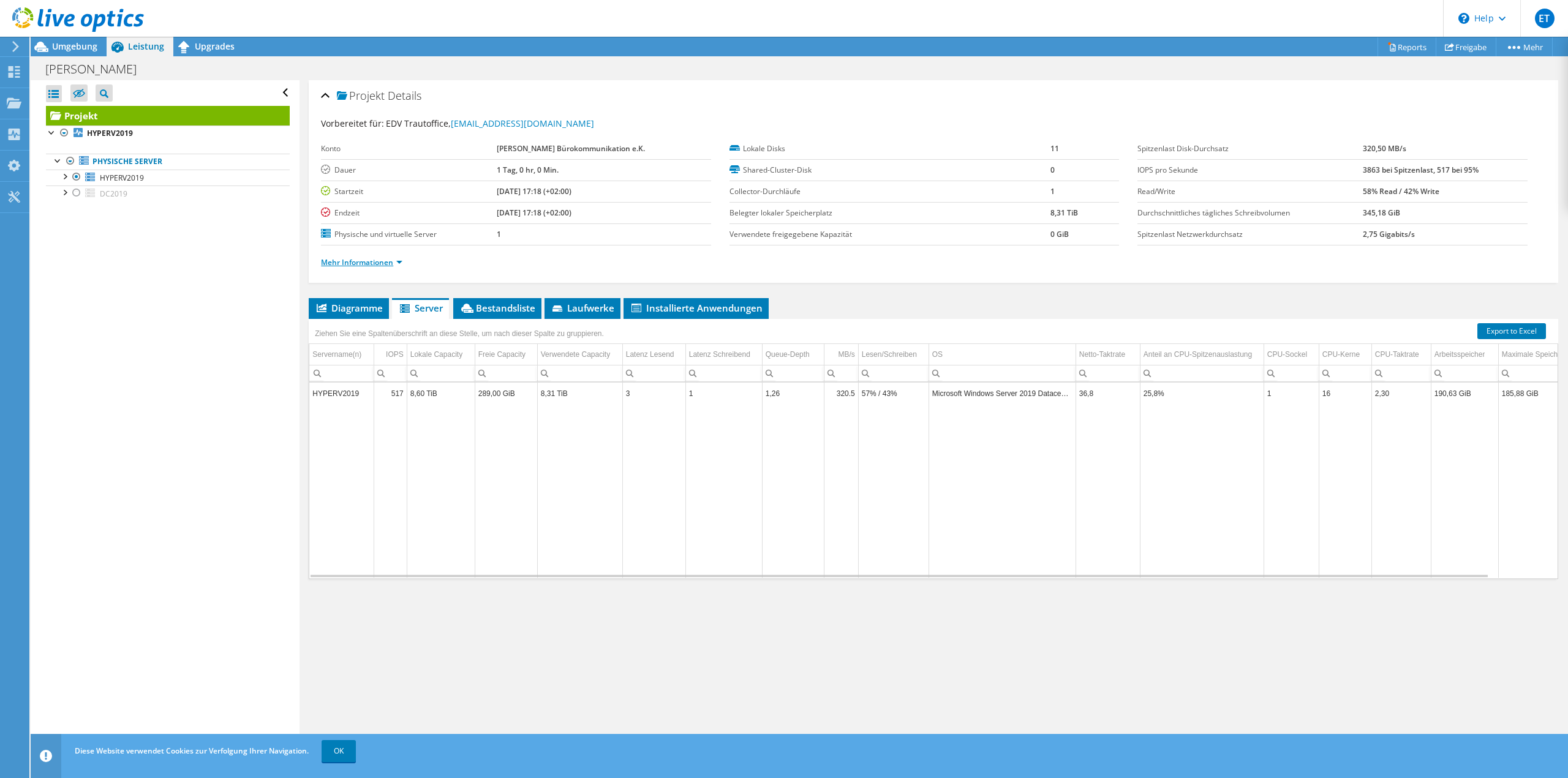
click at [361, 262] on link "Mehr Informationen" at bounding box center [361, 262] width 82 height 11
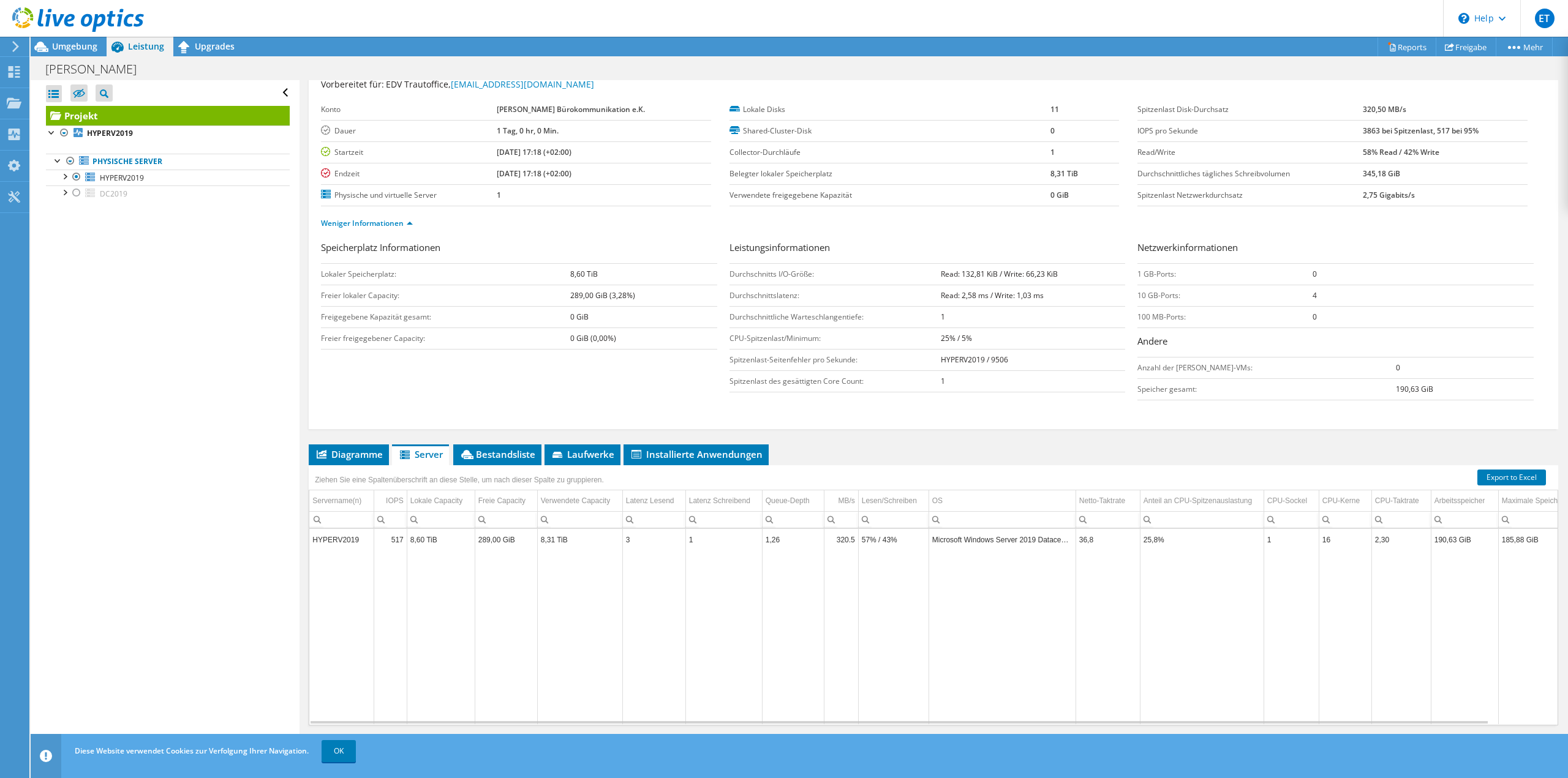
scroll to position [57, 0]
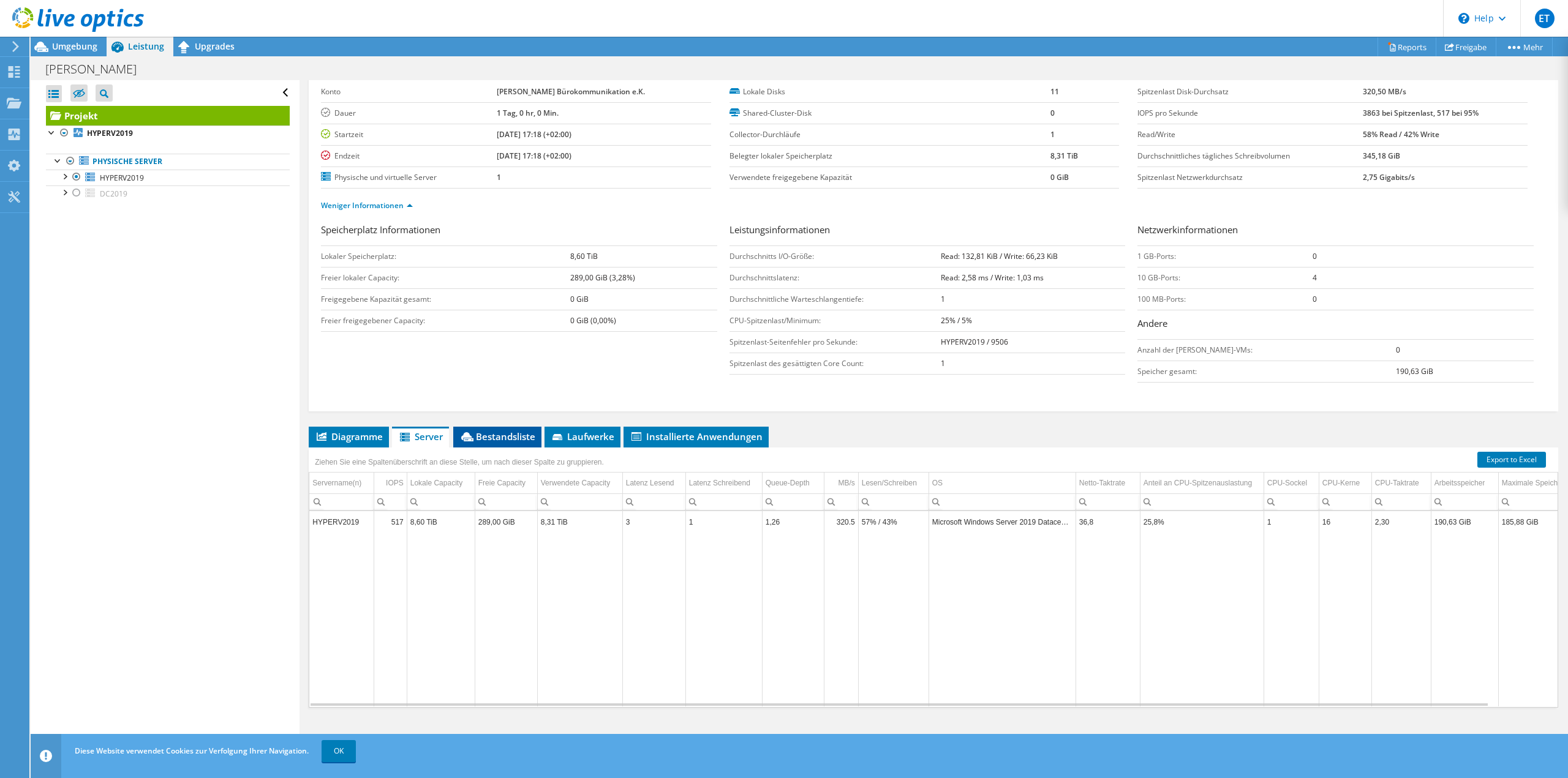
click at [502, 432] on span "Bestandsliste" at bounding box center [497, 436] width 76 height 12
click at [1200, 528] on td "1" at bounding box center [1175, 527] width 85 height 21
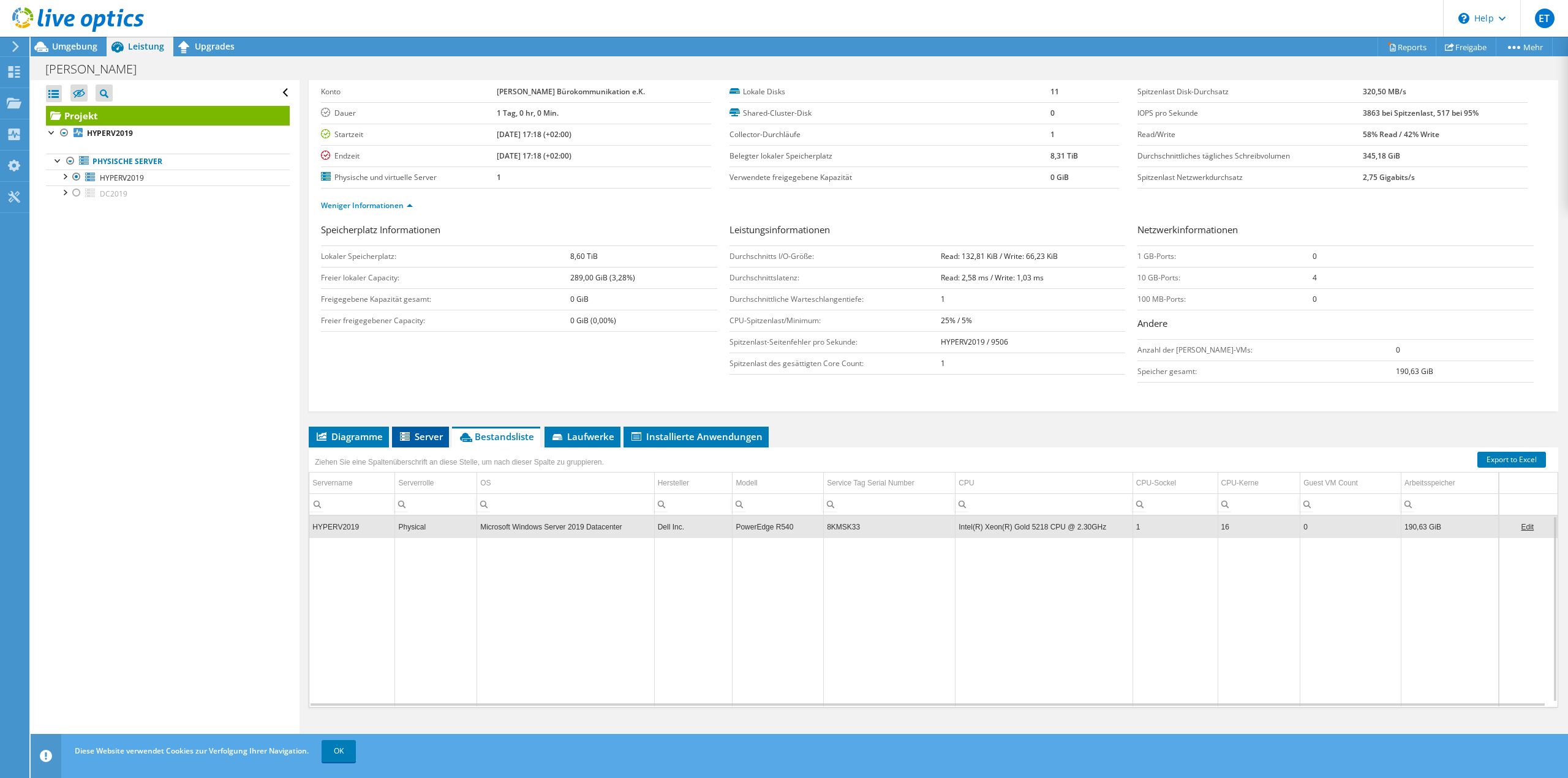
click at [409, 434] on icon at bounding box center [405, 437] width 10 height 9
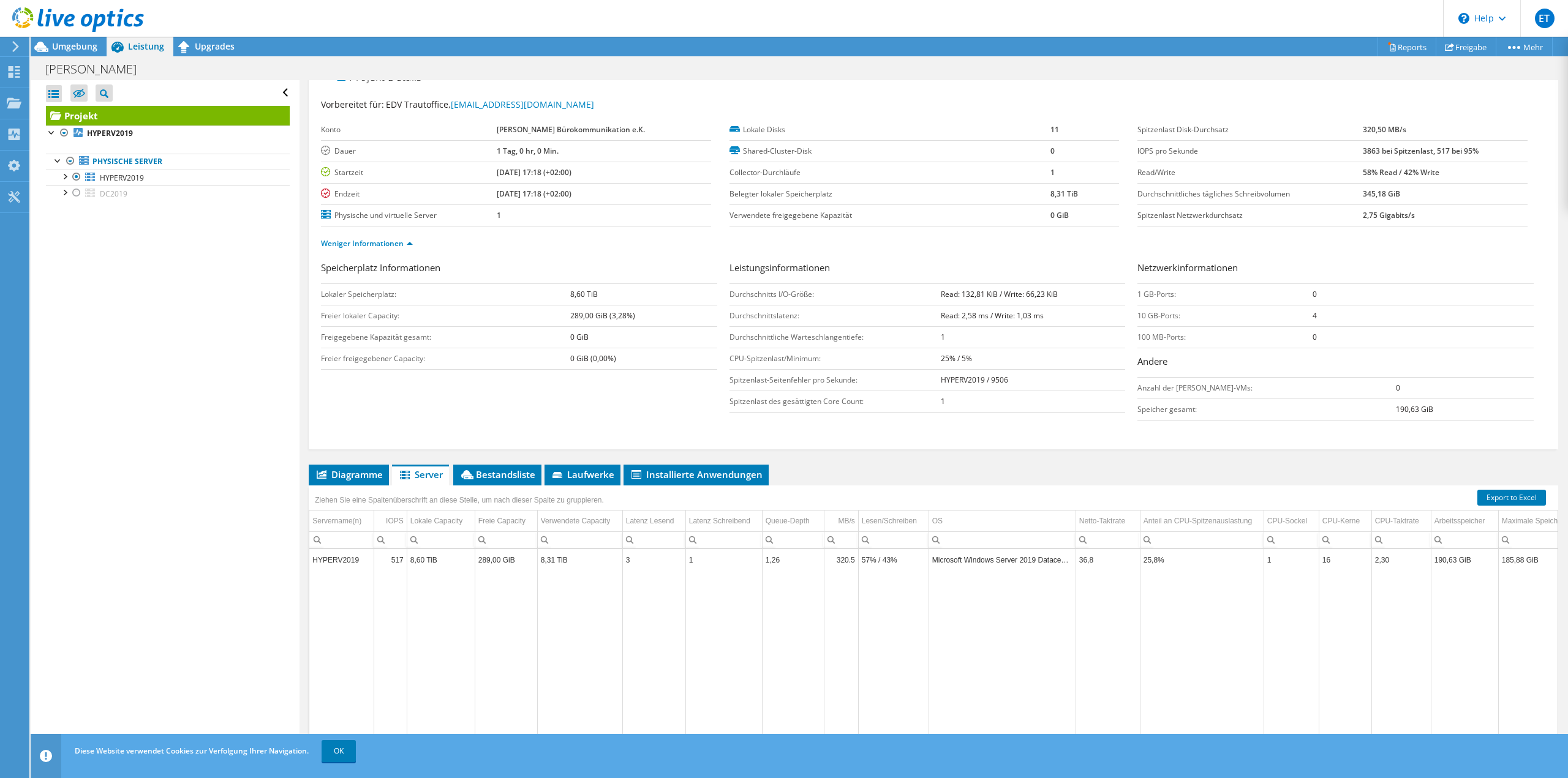
scroll to position [0, 0]
